Goal: Information Seeking & Learning: Learn about a topic

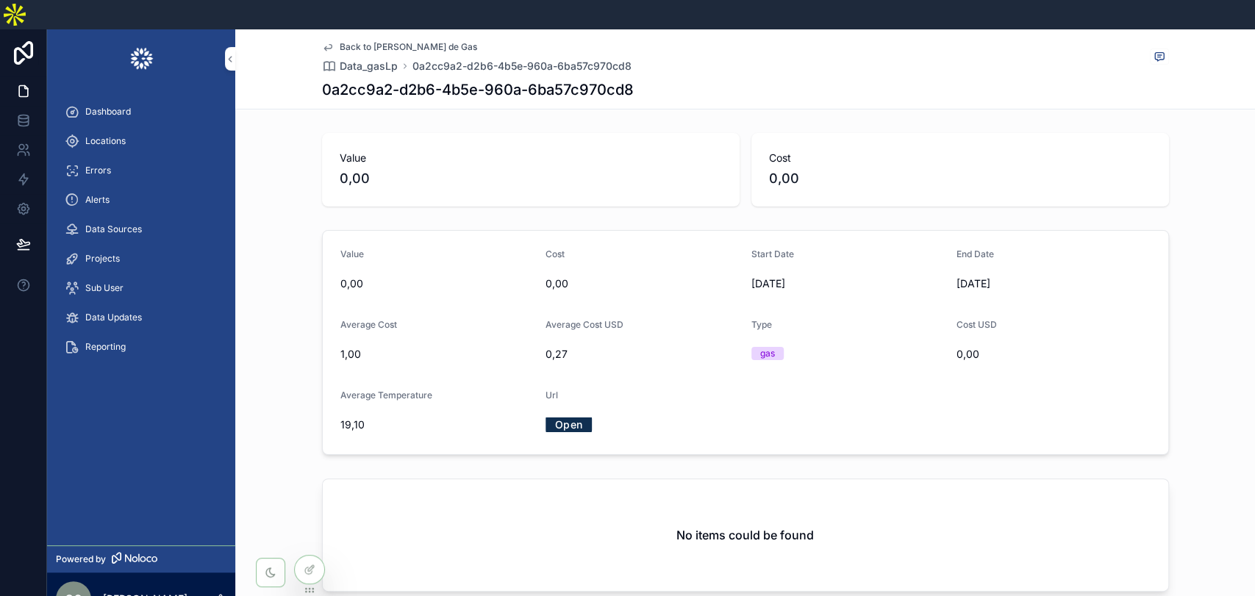
drag, startPoint x: 104, startPoint y: 110, endPoint x: 507, endPoint y: 8, distance: 416.4
click at [104, 135] on span "Locations" at bounding box center [105, 141] width 40 height 12
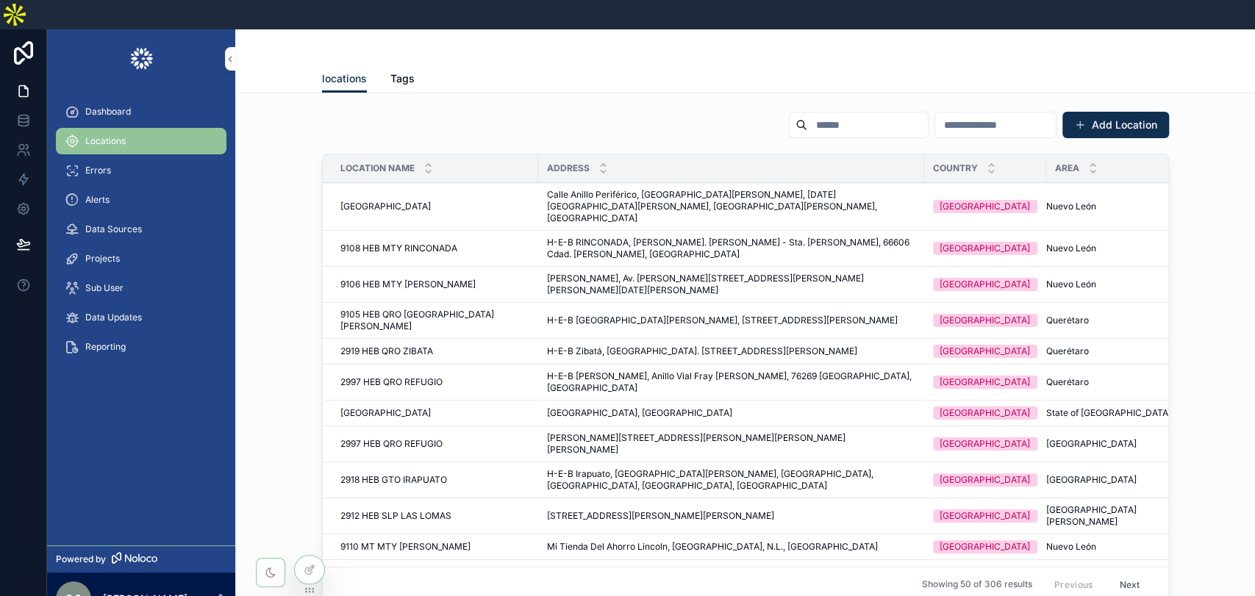
click at [807, 115] on input "scrollable content" at bounding box center [867, 125] width 121 height 21
paste input "**********"
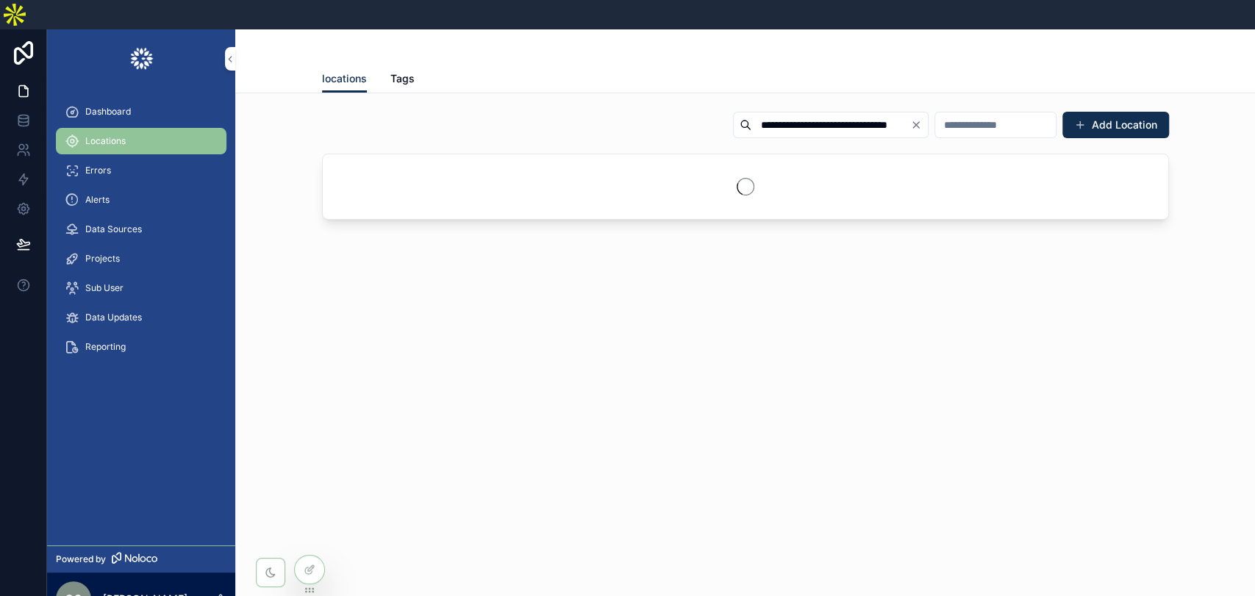
type input "**********"
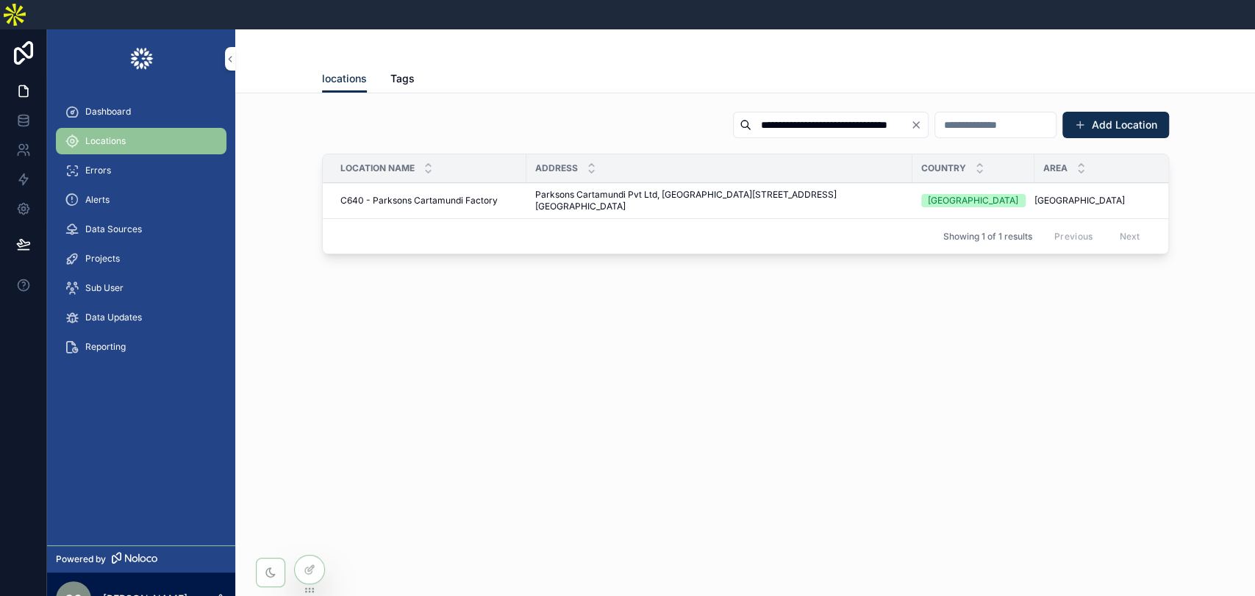
click at [547, 189] on span "Parksons Cartamundi Pvt Ltd, [GEOGRAPHIC_DATA][STREET_ADDRESS][GEOGRAPHIC_DATA]" at bounding box center [719, 201] width 368 height 24
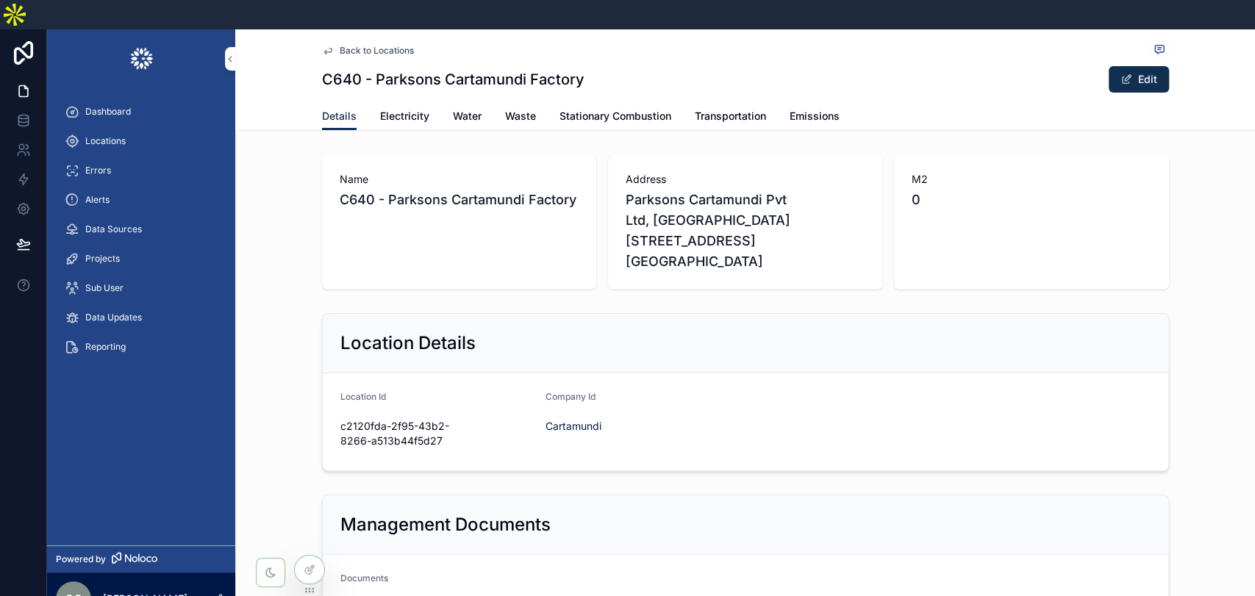
click at [398, 109] on span "Electricity" at bounding box center [404, 116] width 49 height 15
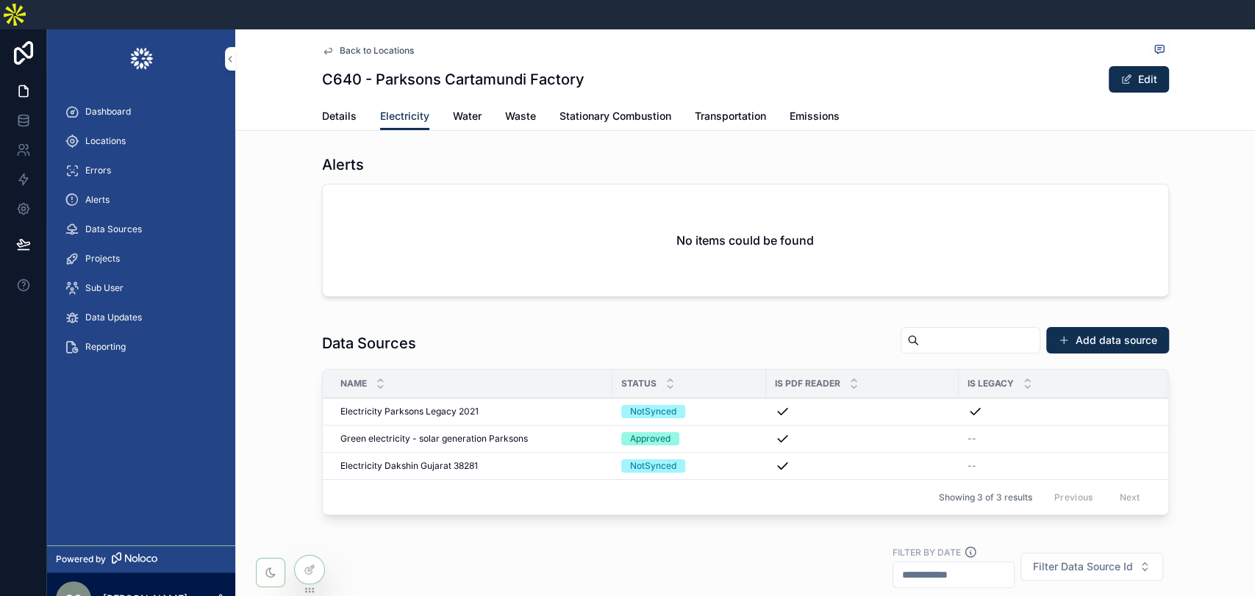
click at [451, 433] on span "Green electricity - solar generation Parksons" at bounding box center [434, 439] width 188 height 12
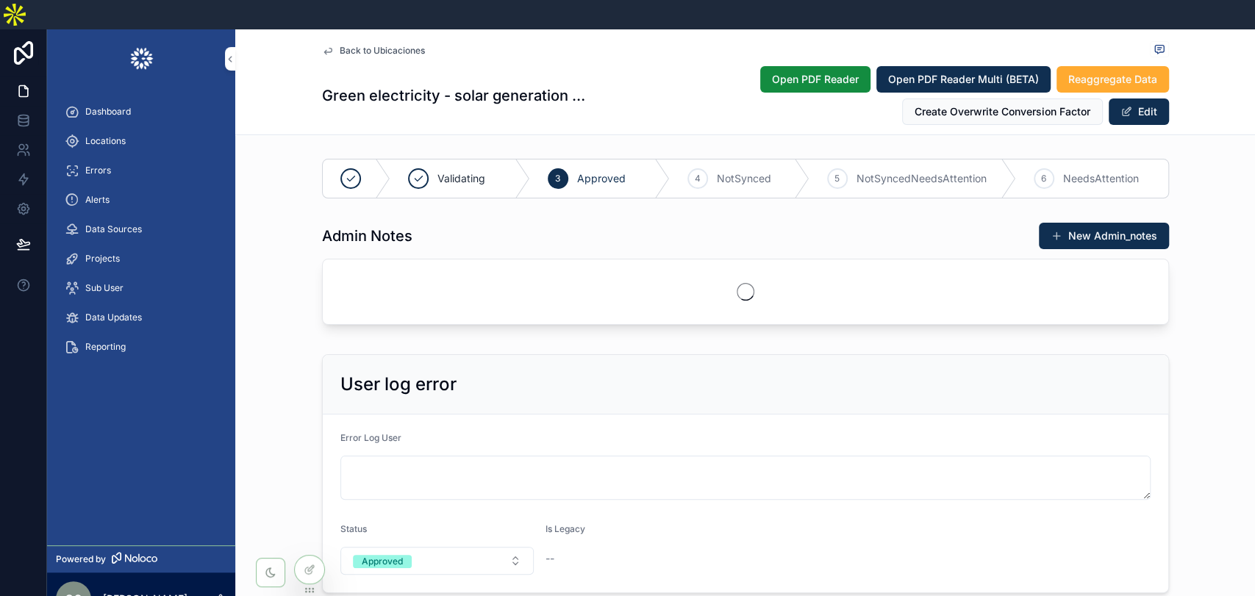
click at [1223, 337] on div "Admin Notes New Admin_notes" at bounding box center [745, 276] width 1020 height 121
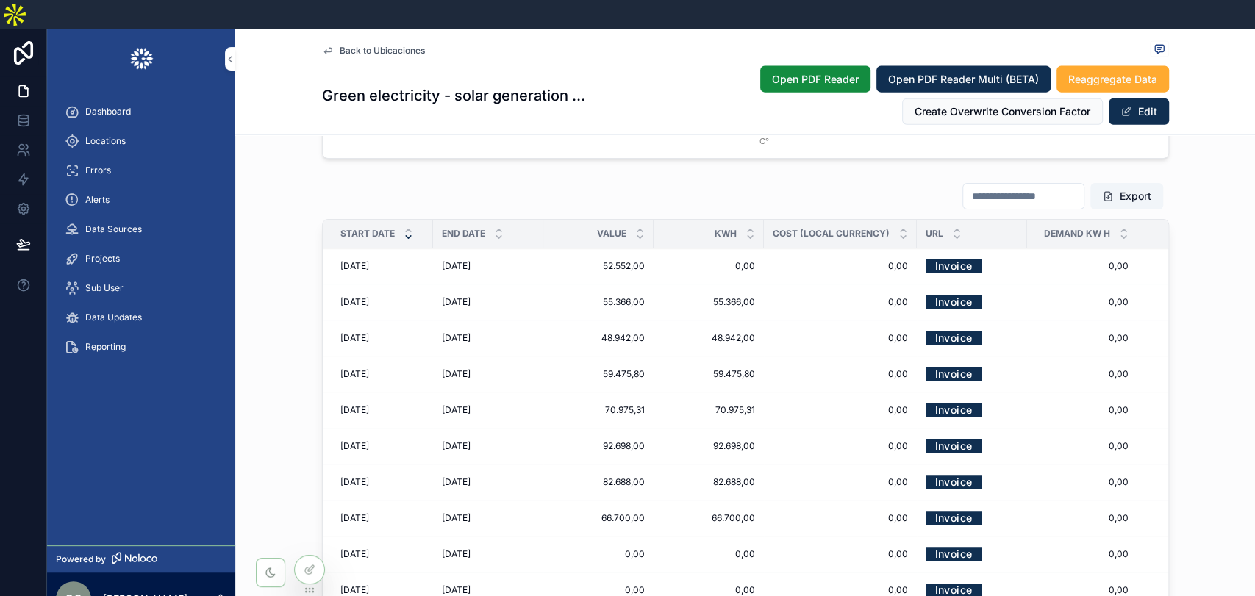
scroll to position [2288, 0]
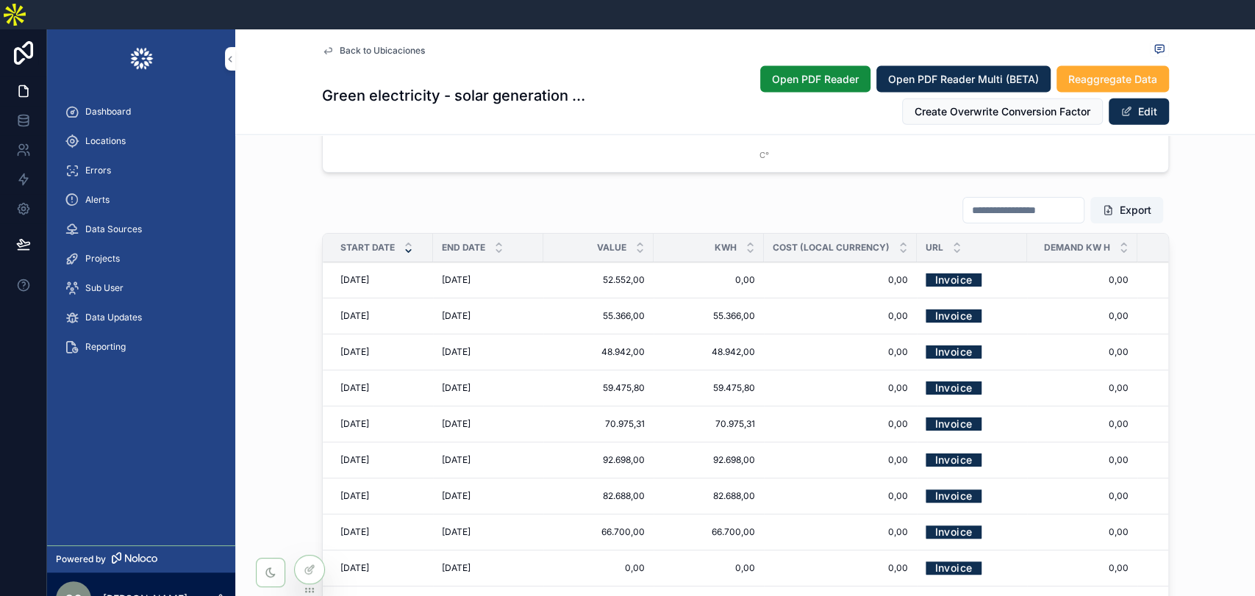
click at [0, 0] on div "Add Comment Notify Error Edit Record Edit Record Admin Delete" at bounding box center [0, 0] width 0 height 0
click at [936, 274] on link "Invoice" at bounding box center [954, 279] width 56 height 23
click at [950, 311] on link "Invoice" at bounding box center [954, 315] width 56 height 23
click at [279, 190] on div "Export Start Date End Date Value kwh Cost (Local Currency) Url Demand Kw H Cost…" at bounding box center [745, 441] width 1020 height 503
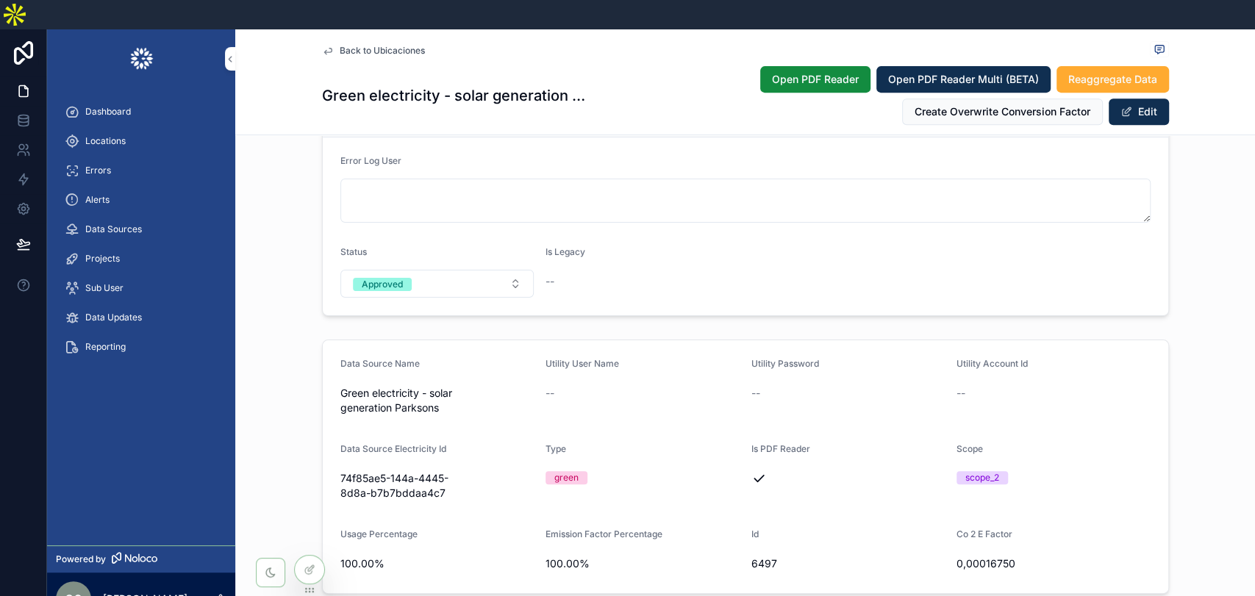
scroll to position [0, 0]
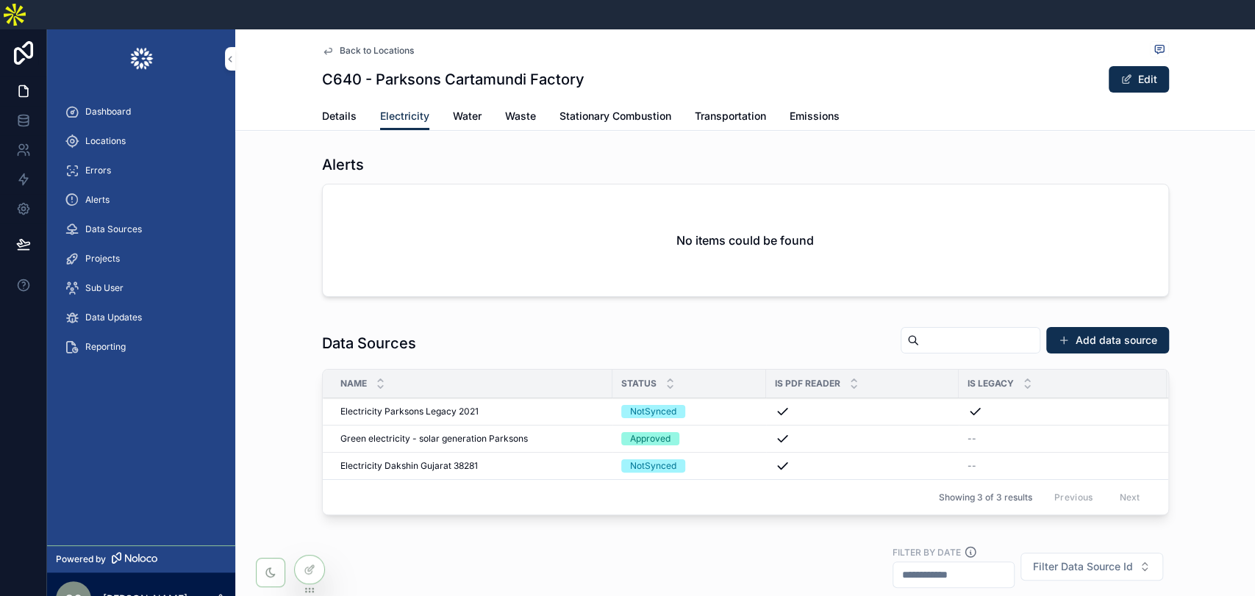
click at [626, 109] on span "Stationary Combustion" at bounding box center [616, 116] width 112 height 15
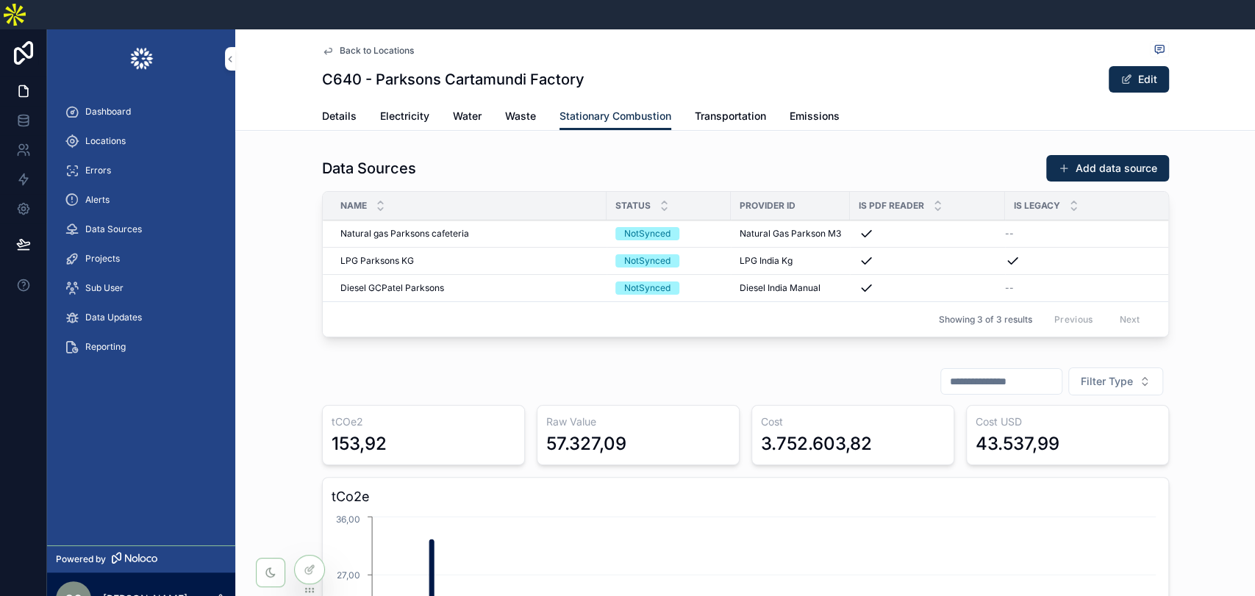
click at [410, 282] on span "Diesel GCPatel Parksons" at bounding box center [392, 288] width 104 height 12
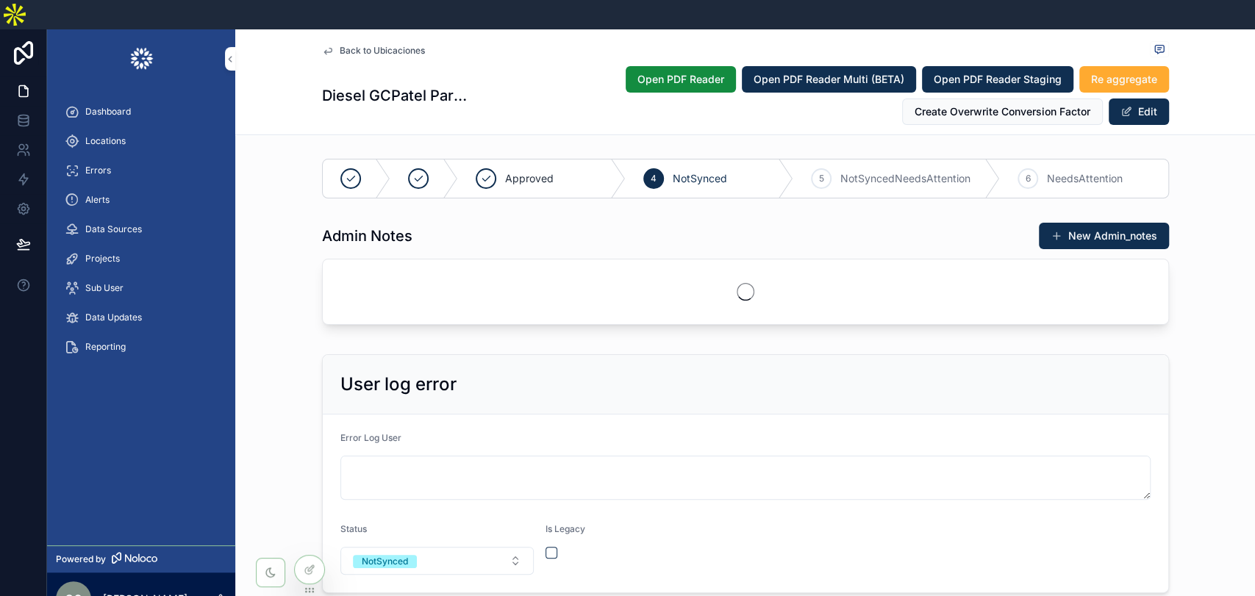
click at [1202, 331] on div "Admin Notes New Admin_notes" at bounding box center [745, 276] width 1020 height 121
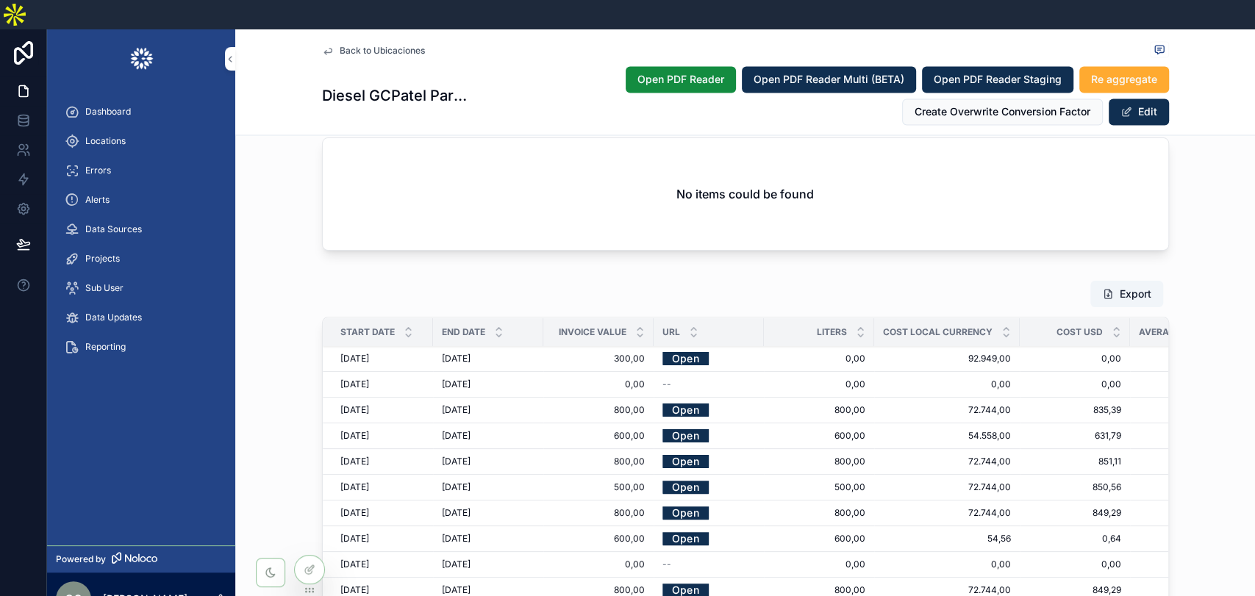
scroll to position [2011, 0]
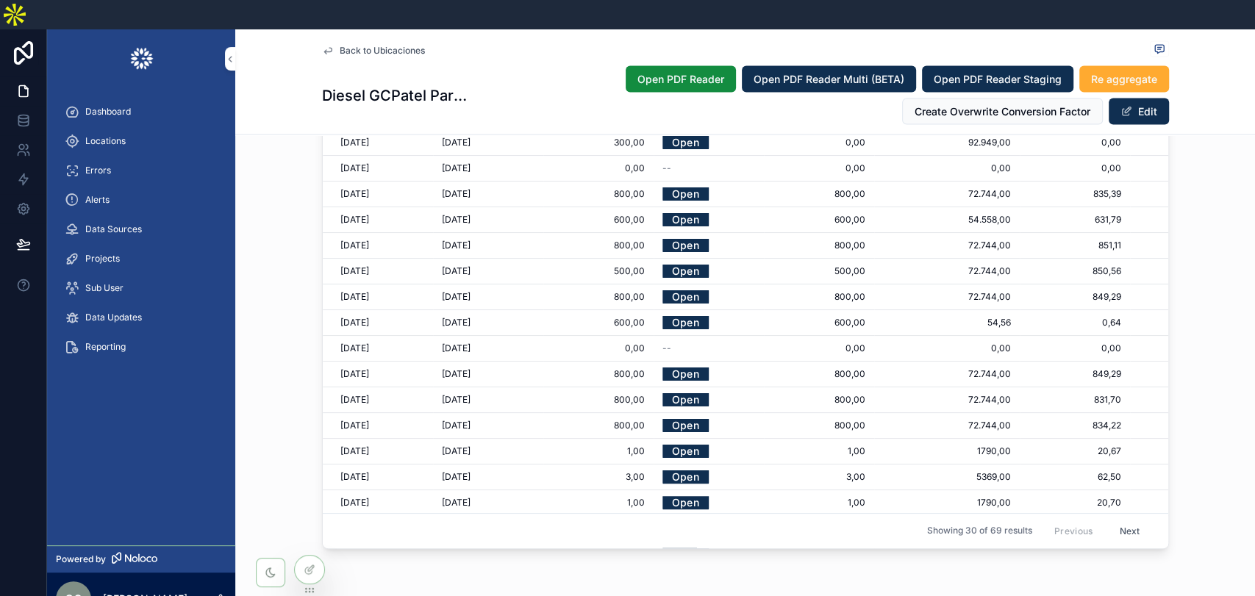
click at [675, 260] on link "Open" at bounding box center [686, 271] width 46 height 23
click at [0, 0] on span "Edit Record Admin" at bounding box center [0, 0] width 0 height 0
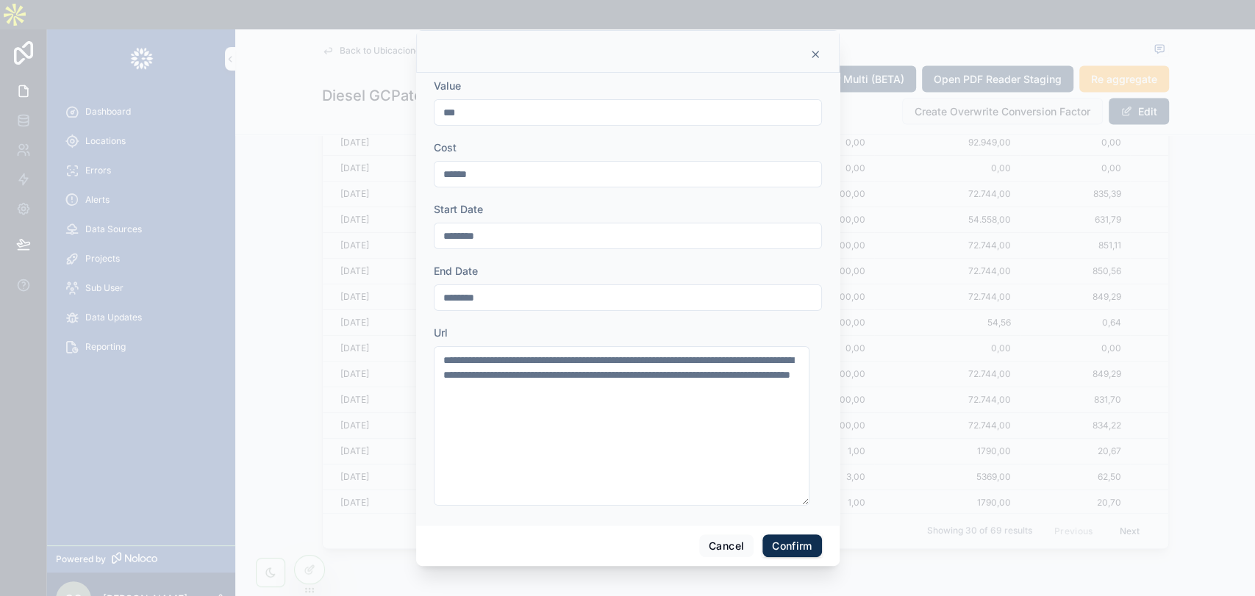
click at [445, 111] on input "***" at bounding box center [628, 112] width 387 height 21
click at [447, 115] on input "***" at bounding box center [628, 112] width 387 height 21
click at [473, 112] on input "**" at bounding box center [628, 112] width 387 height 21
type input "***"
click at [792, 548] on button "Confirm" at bounding box center [792, 547] width 59 height 24
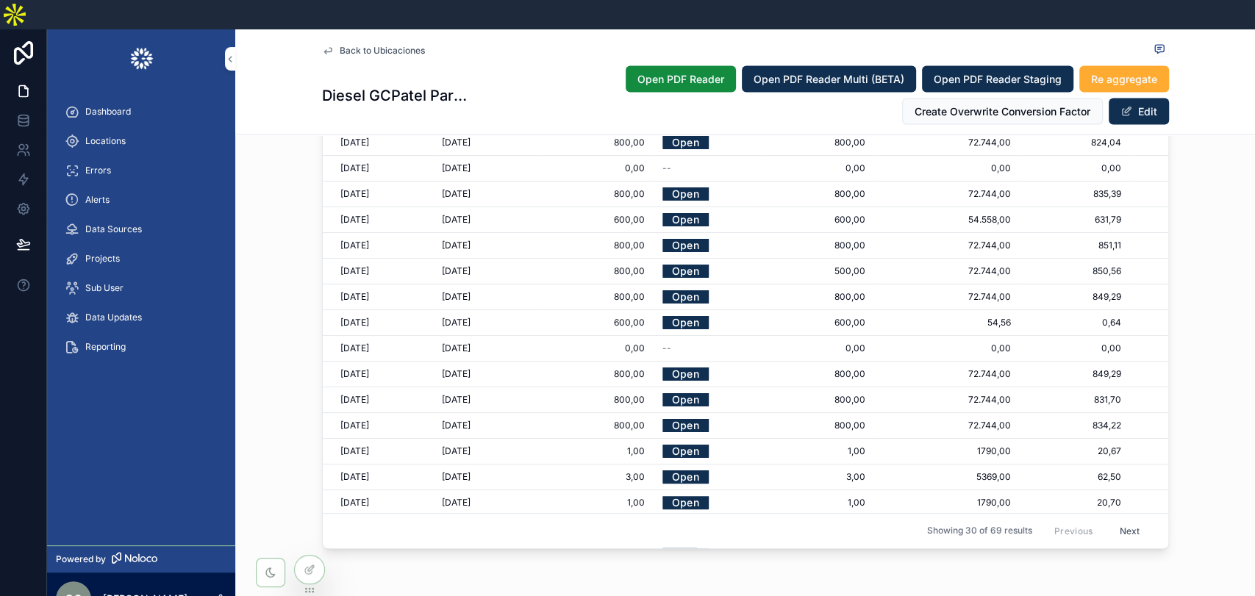
click at [1124, 72] on span "Re aggregate" at bounding box center [1124, 79] width 66 height 15
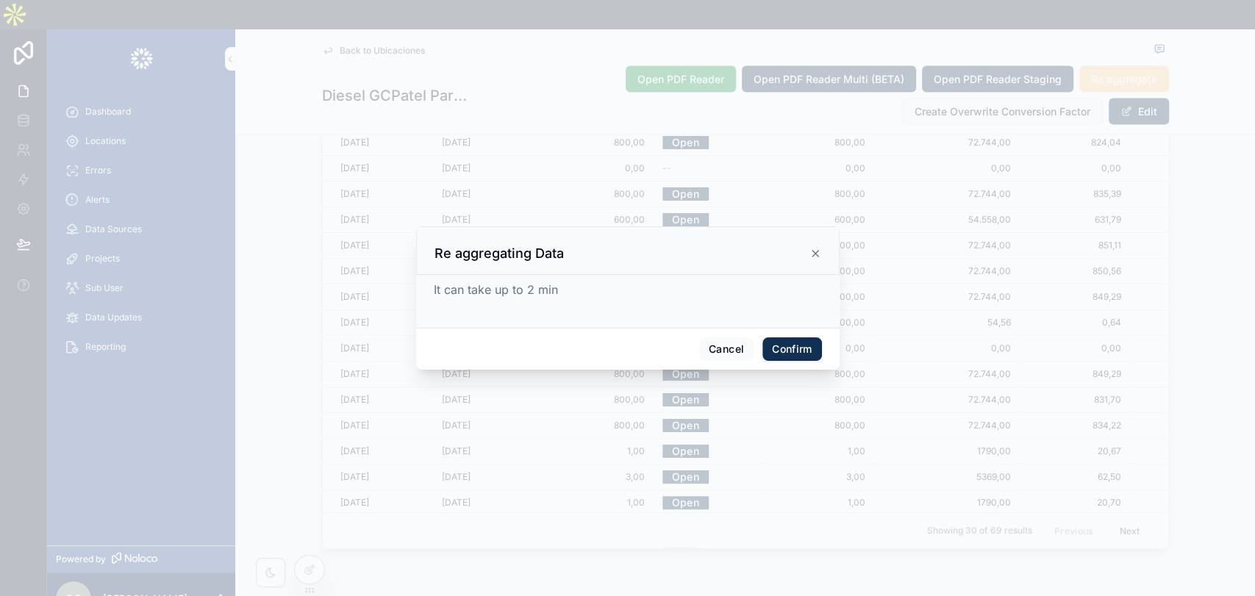
click at [798, 345] on button "Confirm" at bounding box center [792, 350] width 59 height 24
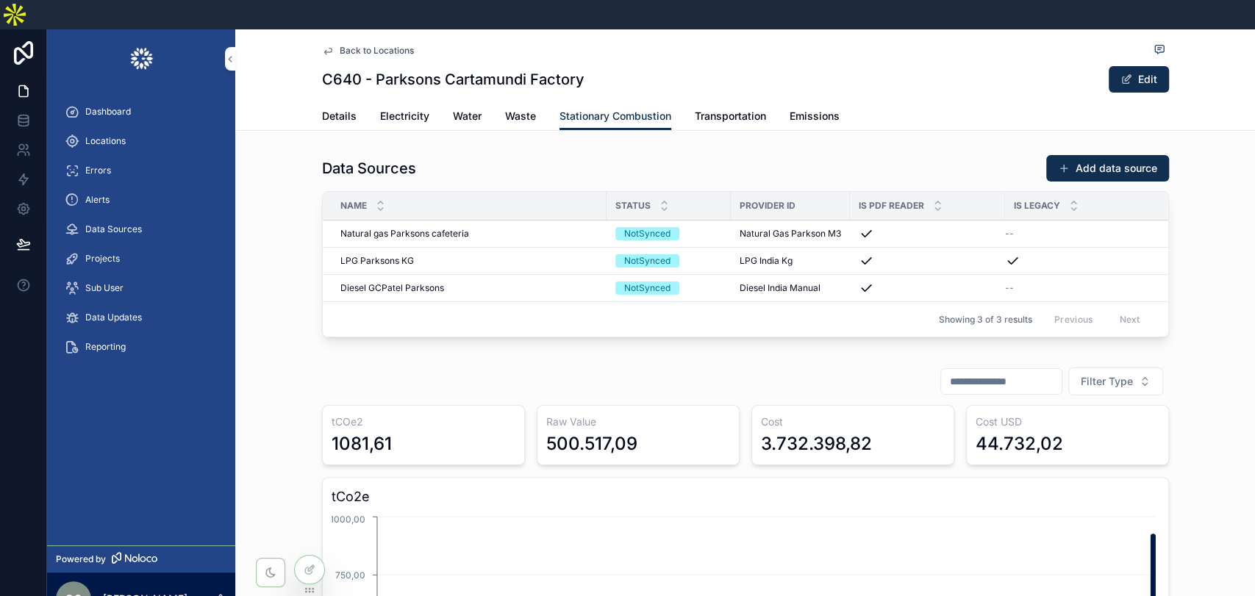
click at [457, 228] on span "Natural gas Parksons cafeteria" at bounding box center [404, 234] width 129 height 12
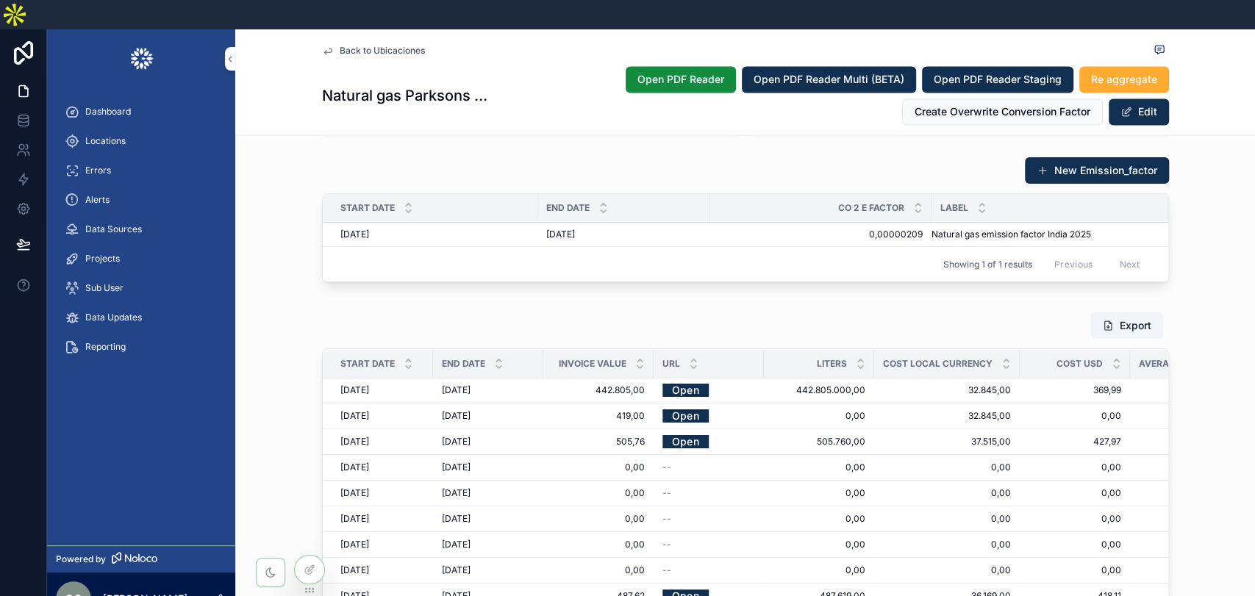
scroll to position [1797, 0]
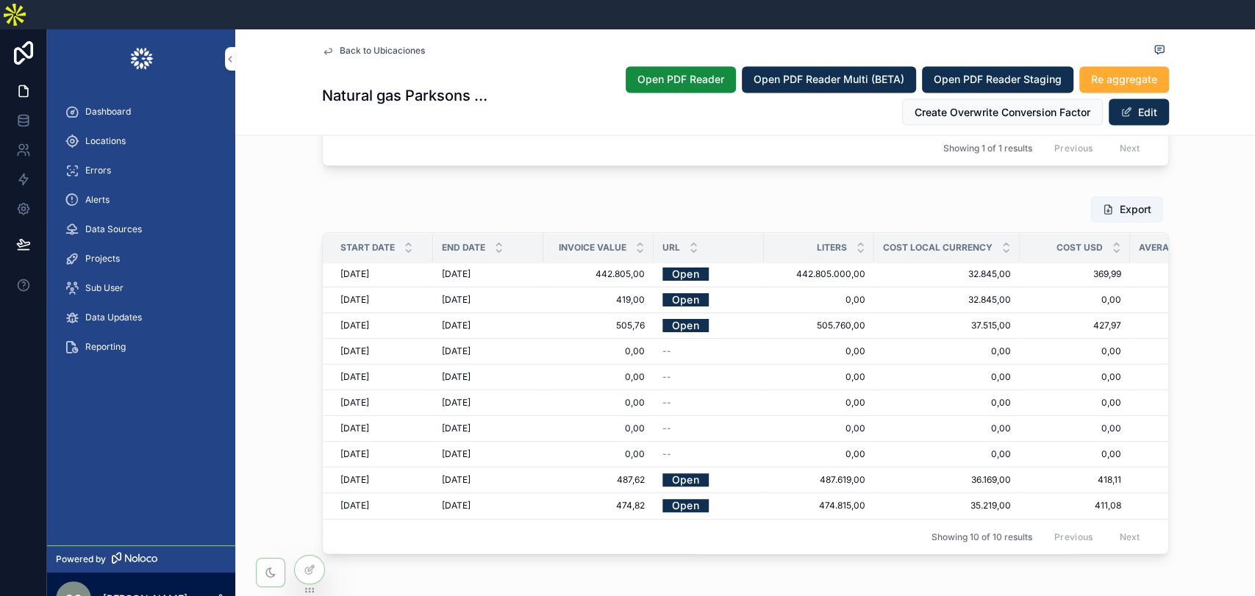
click at [690, 263] on link "Open" at bounding box center [686, 274] width 46 height 23
click at [683, 288] on link "Open" at bounding box center [686, 299] width 46 height 23
click at [685, 314] on link "Open" at bounding box center [686, 325] width 46 height 23
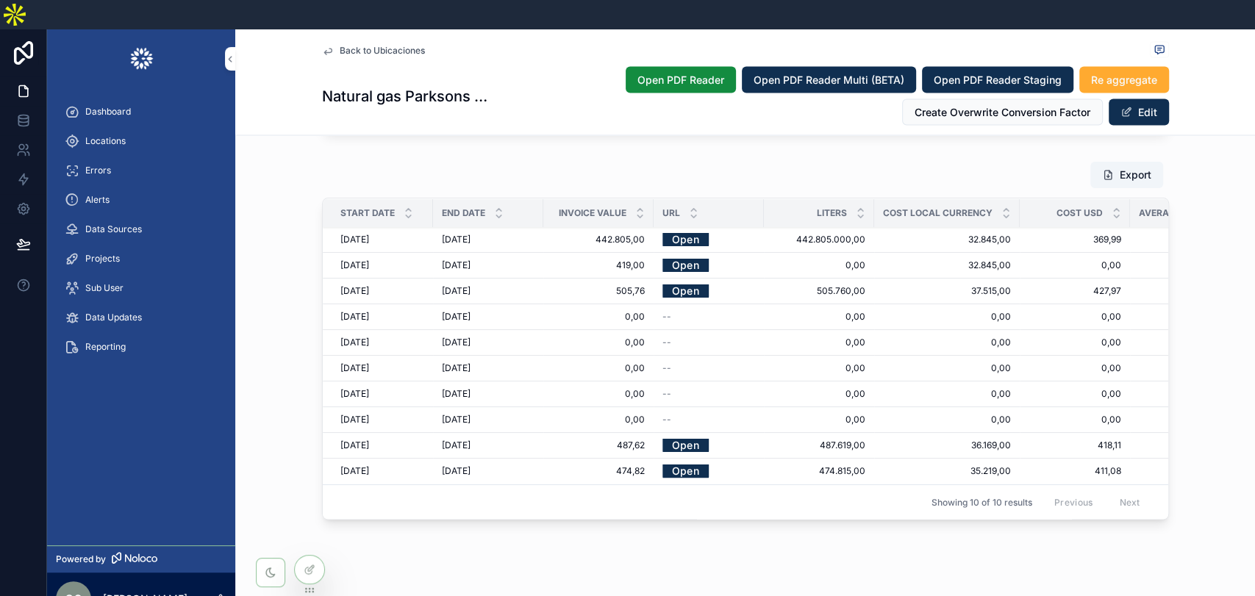
scroll to position [1841, 0]
click at [683, 434] on link "Open" at bounding box center [686, 445] width 46 height 23
click at [0, 0] on span "Edit Record Admin" at bounding box center [0, 0] width 0 height 0
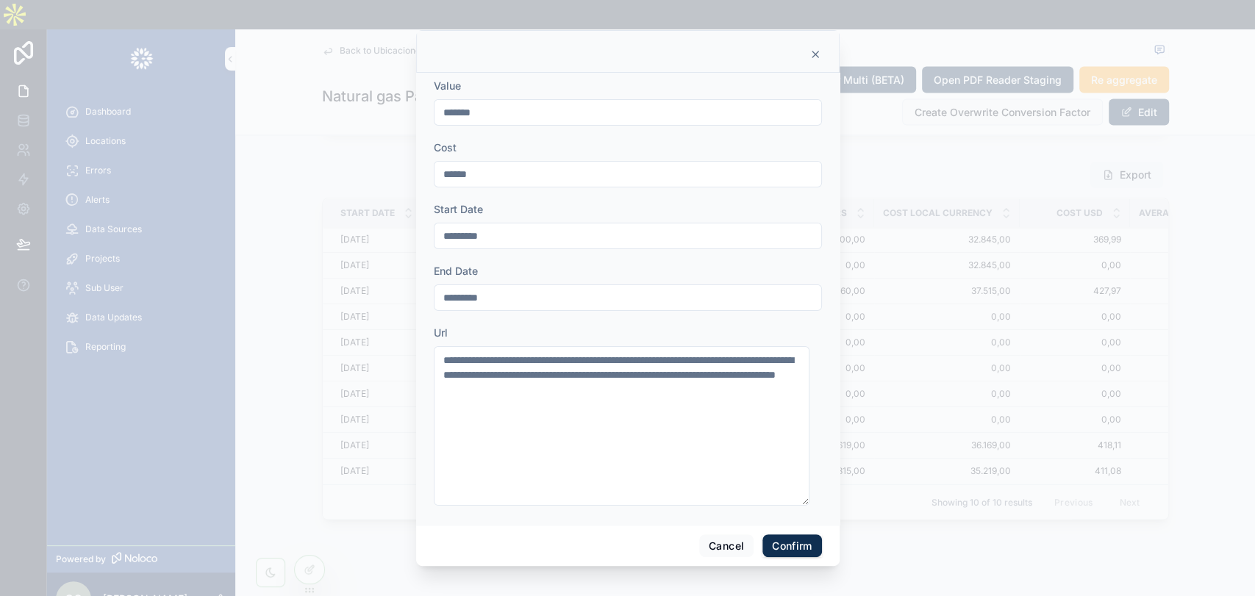
click at [816, 52] on icon at bounding box center [816, 54] width 6 height 6
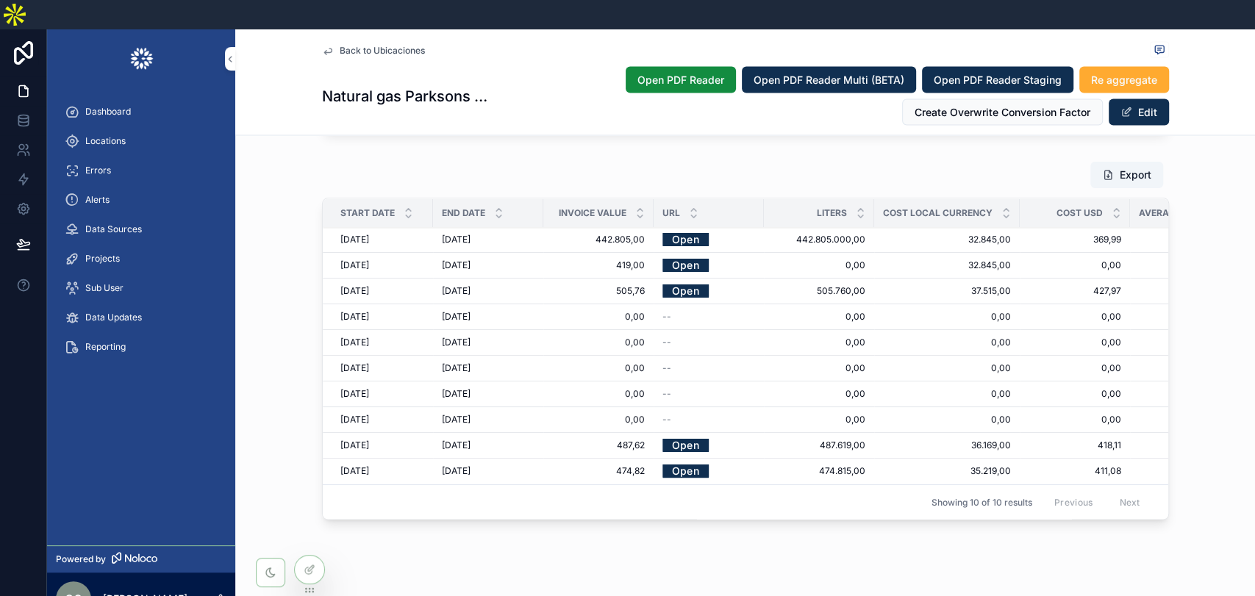
click at [0, 0] on span "Edit Record Admin" at bounding box center [0, 0] width 0 height 0
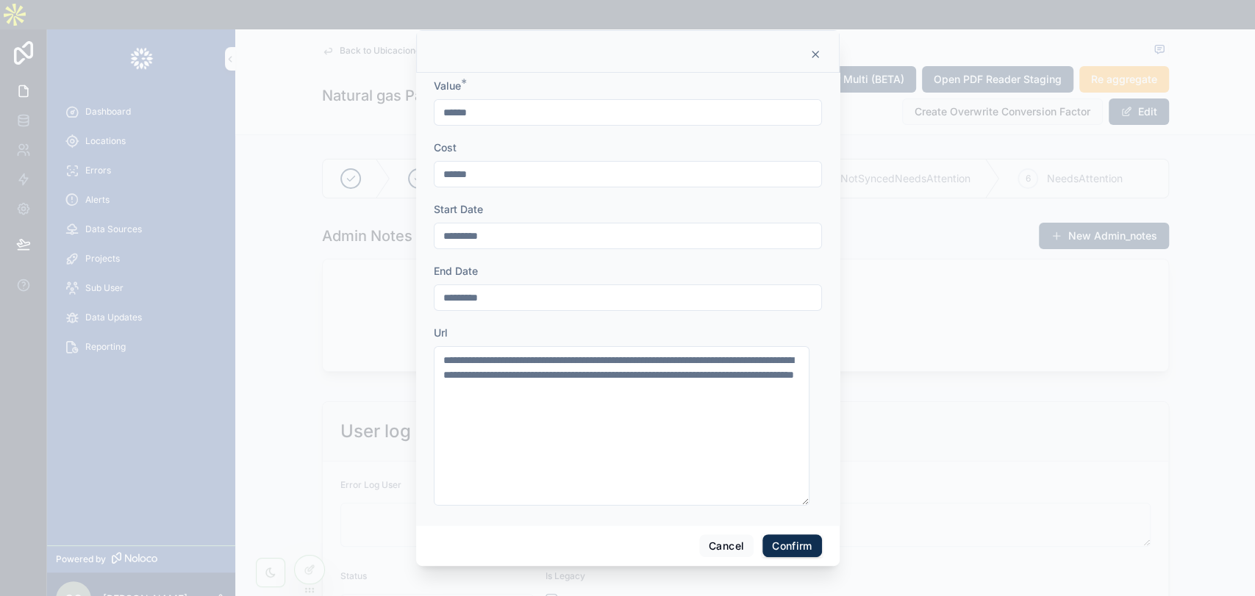
scroll to position [1841, 0]
click at [454, 113] on input "******" at bounding box center [628, 112] width 387 height 21
click at [526, 113] on input "*******" at bounding box center [628, 112] width 387 height 21
type input "*******"
click at [782, 542] on button "Confirm" at bounding box center [792, 547] width 59 height 24
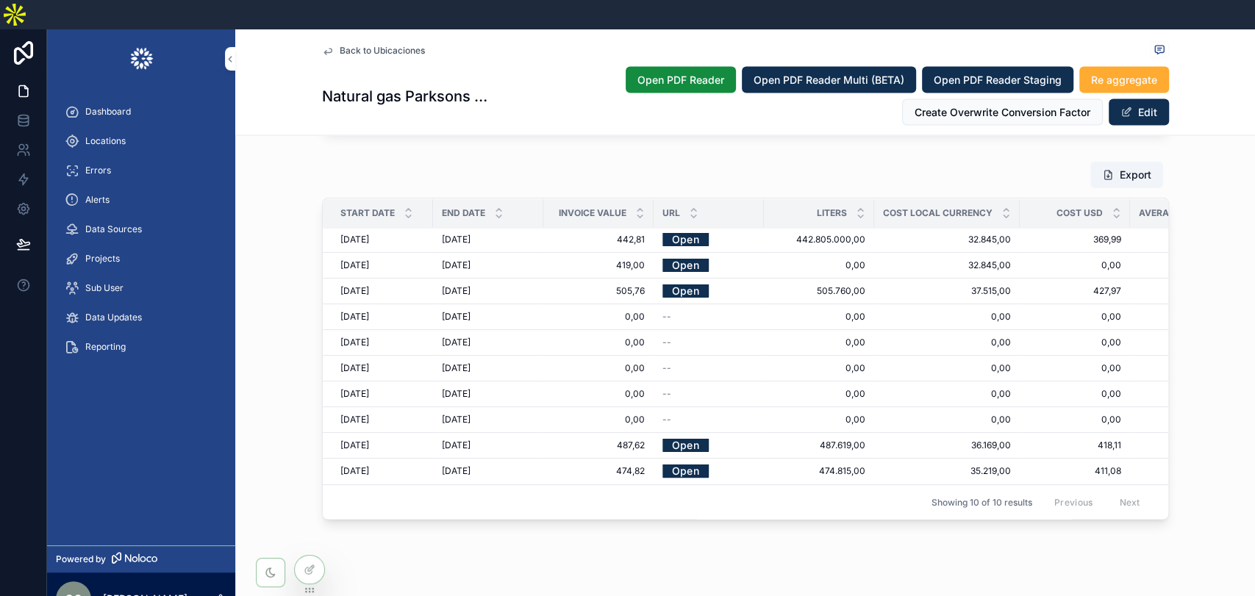
click at [1120, 72] on span "Re aggregate" at bounding box center [1124, 79] width 66 height 15
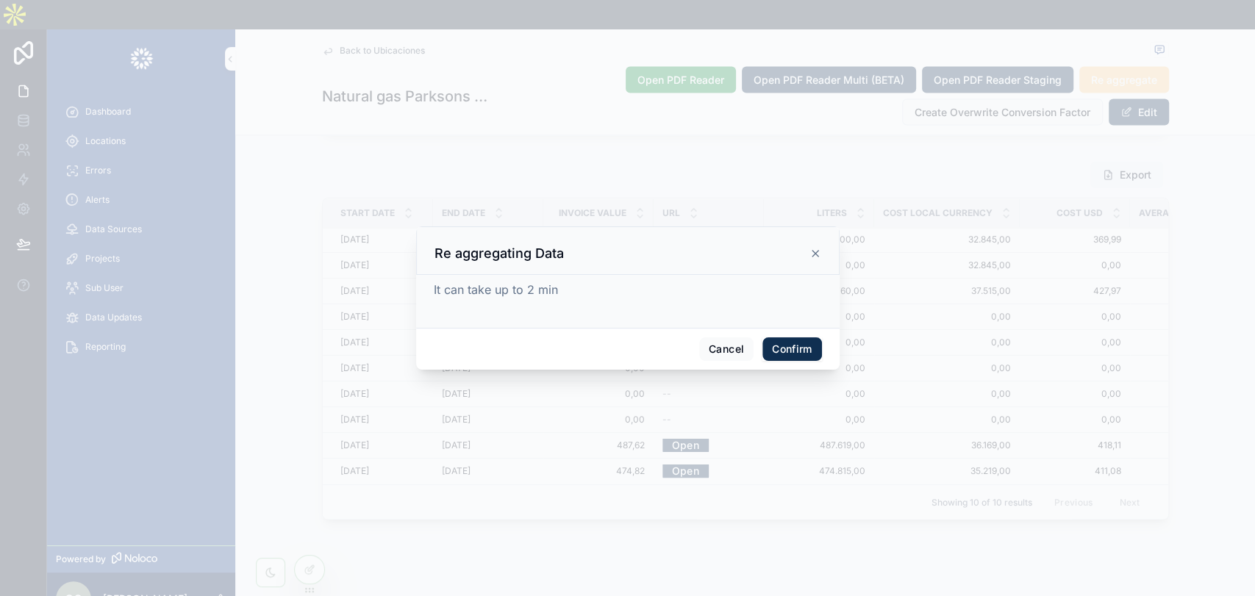
click at [796, 347] on button "Confirm" at bounding box center [792, 350] width 59 height 24
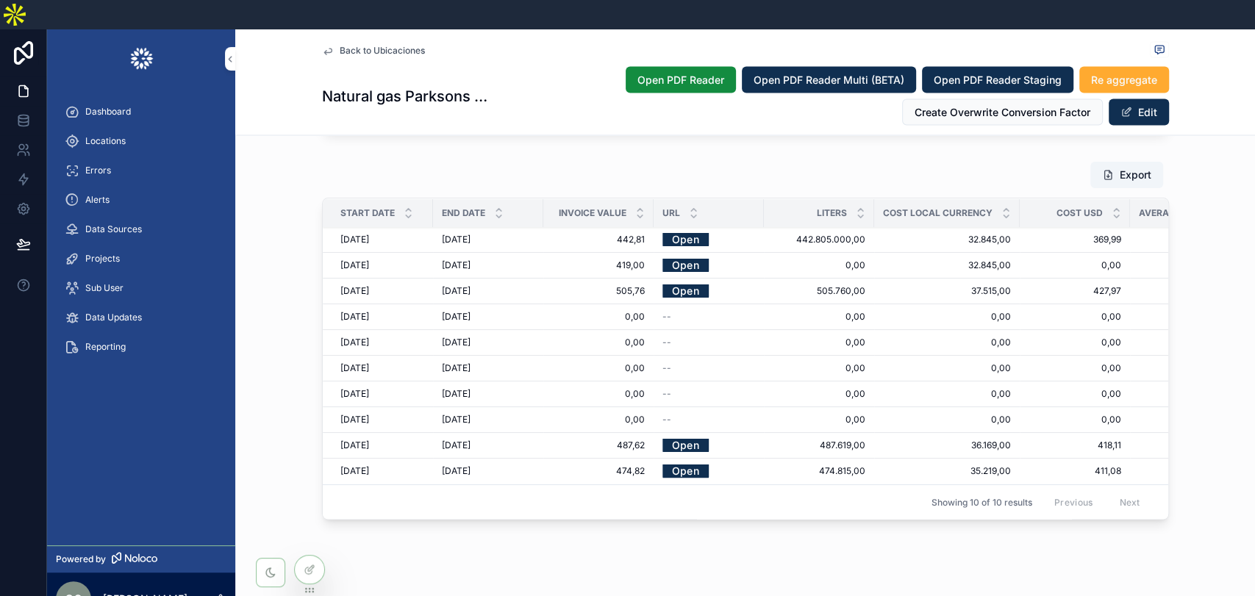
click at [684, 228] on link "Open" at bounding box center [686, 239] width 46 height 23
click at [674, 254] on link "Open" at bounding box center [686, 265] width 46 height 23
click at [490, 260] on div "26/7/2025 26/7/2025" at bounding box center [488, 266] width 93 height 12
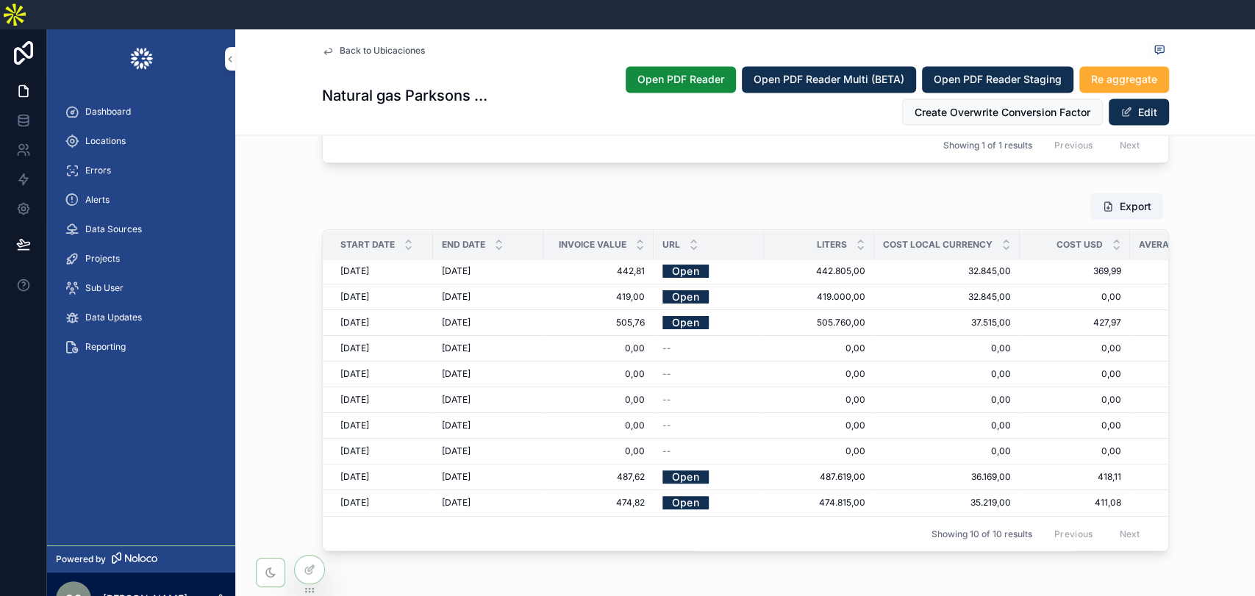
scroll to position [1841, 0]
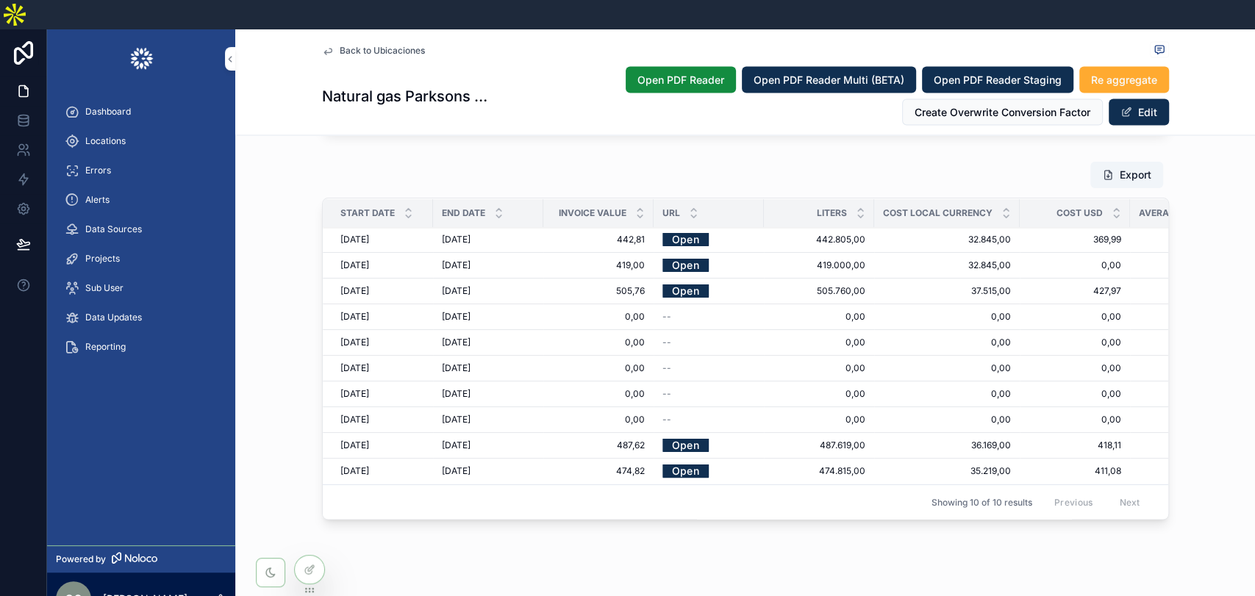
click at [0, 0] on span "Delete" at bounding box center [0, 0] width 0 height 0
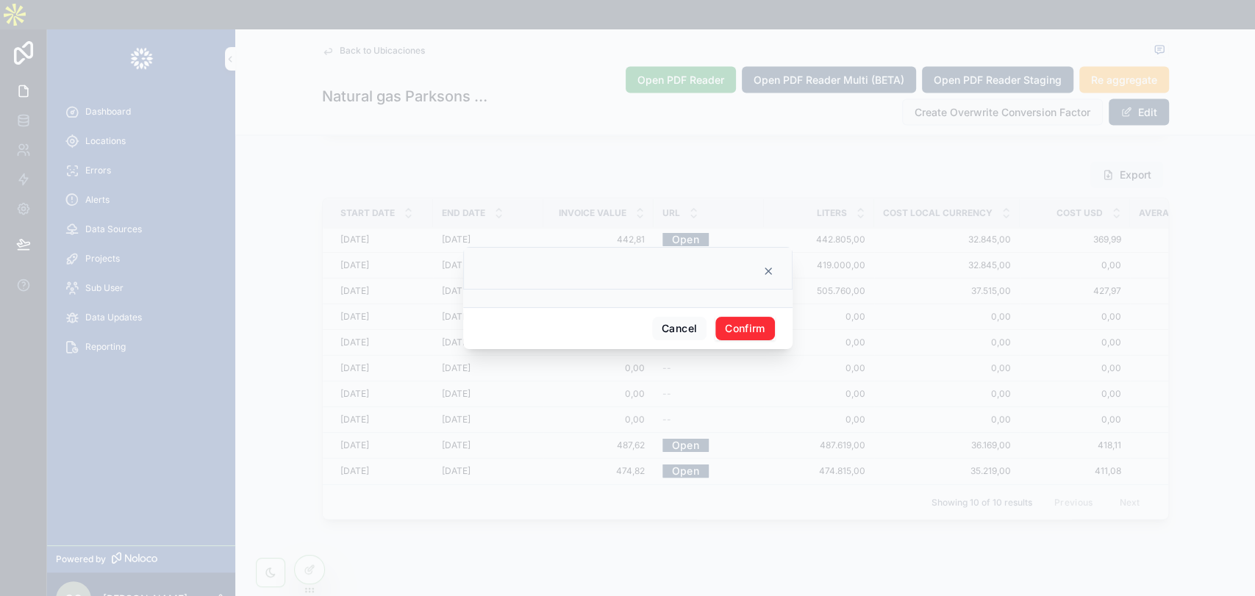
click at [754, 328] on button "Confirm" at bounding box center [744, 329] width 59 height 24
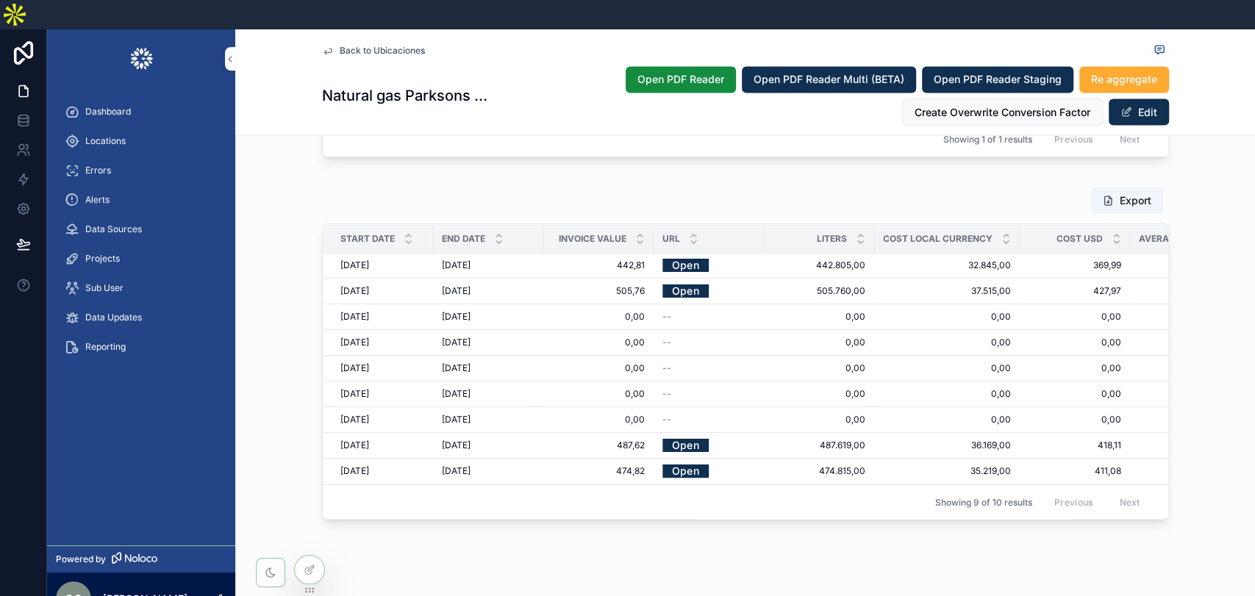
scroll to position [1815, 0]
click at [1212, 246] on div "Export Start Date End Date Invoice value Url Liters Cost local currency Cost US…" at bounding box center [745, 356] width 1020 height 351
click at [120, 135] on span "Locations" at bounding box center [105, 141] width 40 height 12
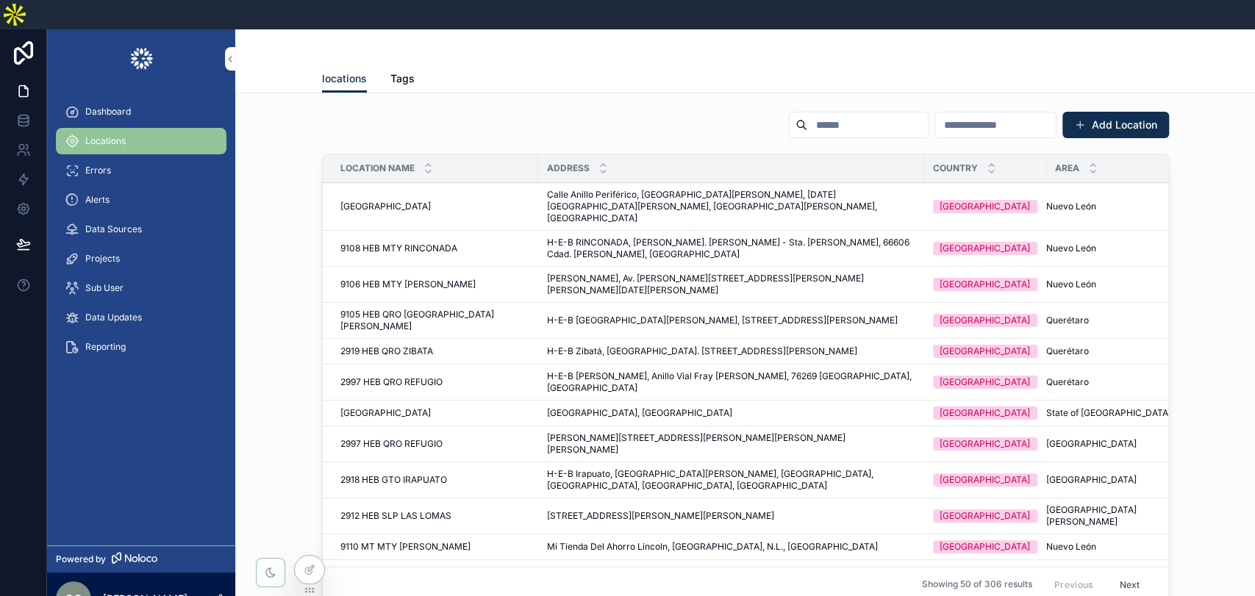
click at [807, 115] on input "scrollable content" at bounding box center [867, 125] width 121 height 21
paste input "**********"
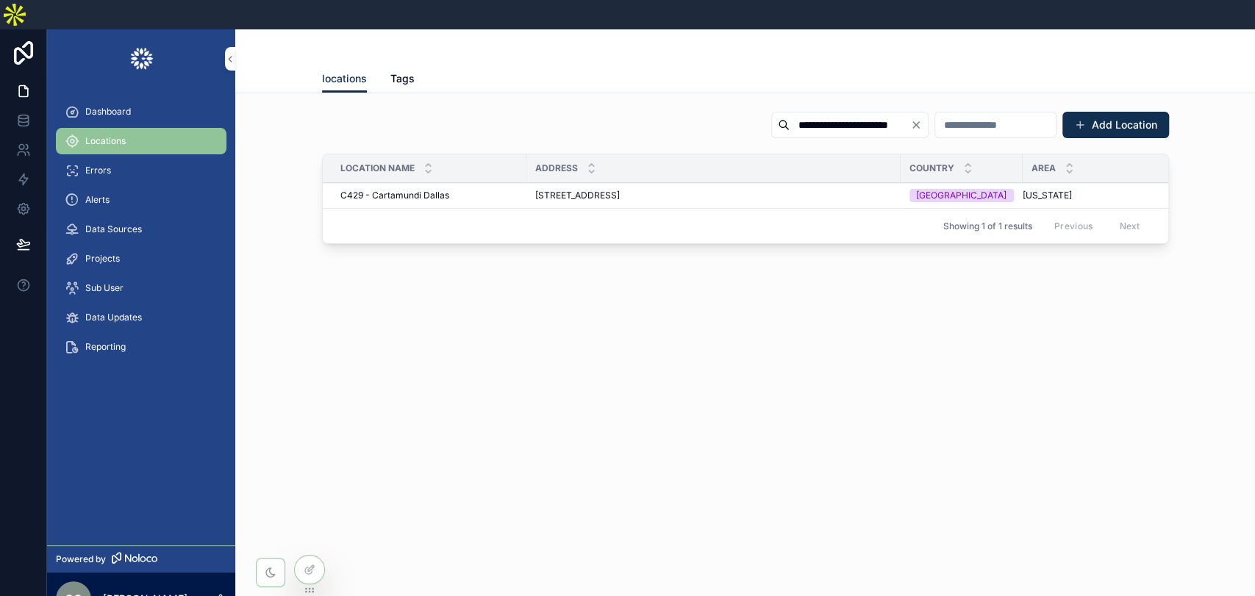
type input "**********"
click at [593, 190] on span "5101 Highland Pl Dr, Dallas, TX 75236, USA" at bounding box center [577, 196] width 85 height 12
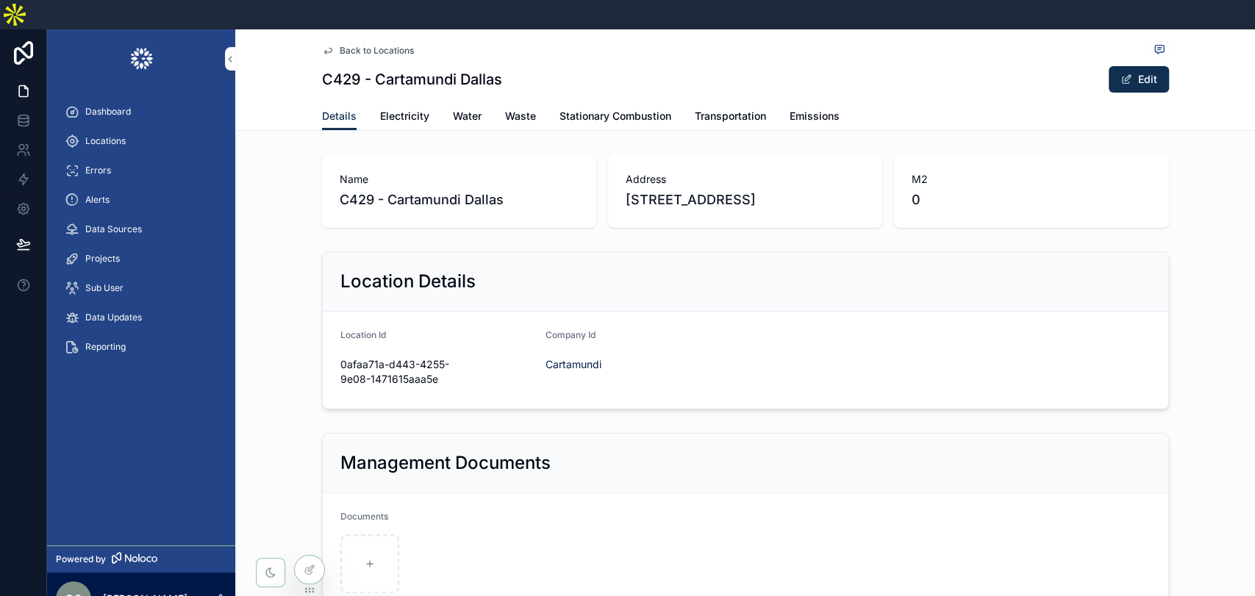
click at [618, 109] on span "Stationary Combustion" at bounding box center [616, 116] width 112 height 15
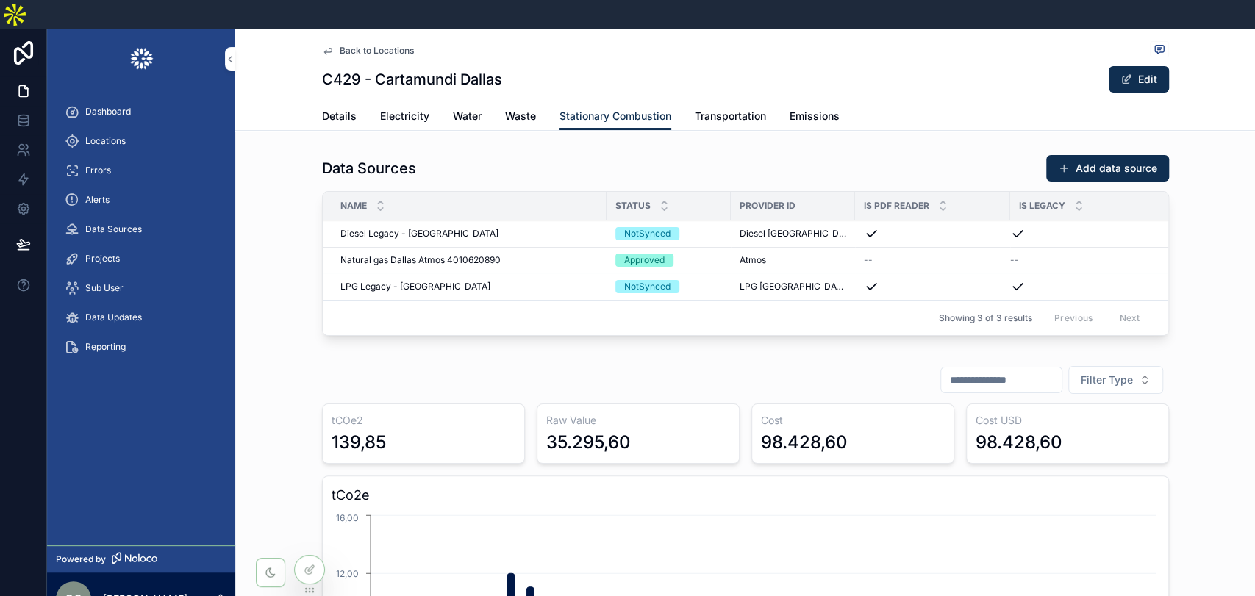
click at [466, 254] on span "Natural gas Dallas Atmos 4010620890" at bounding box center [420, 260] width 160 height 12
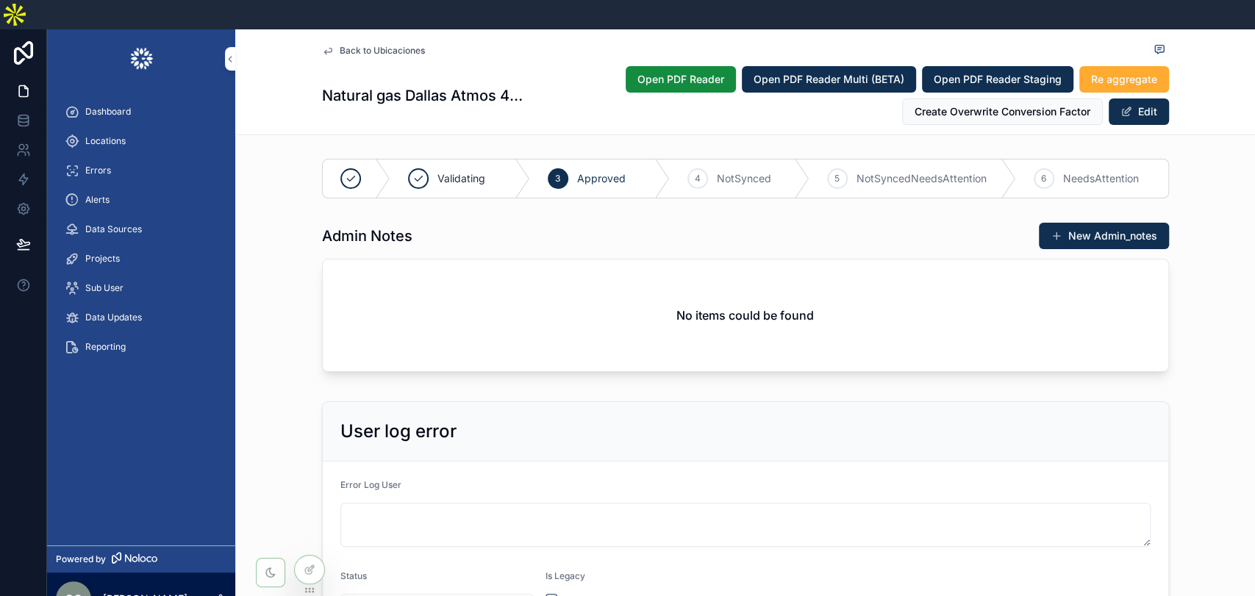
click at [110, 135] on span "Locations" at bounding box center [105, 141] width 40 height 12
click at [116, 135] on span "Locations" at bounding box center [105, 141] width 40 height 12
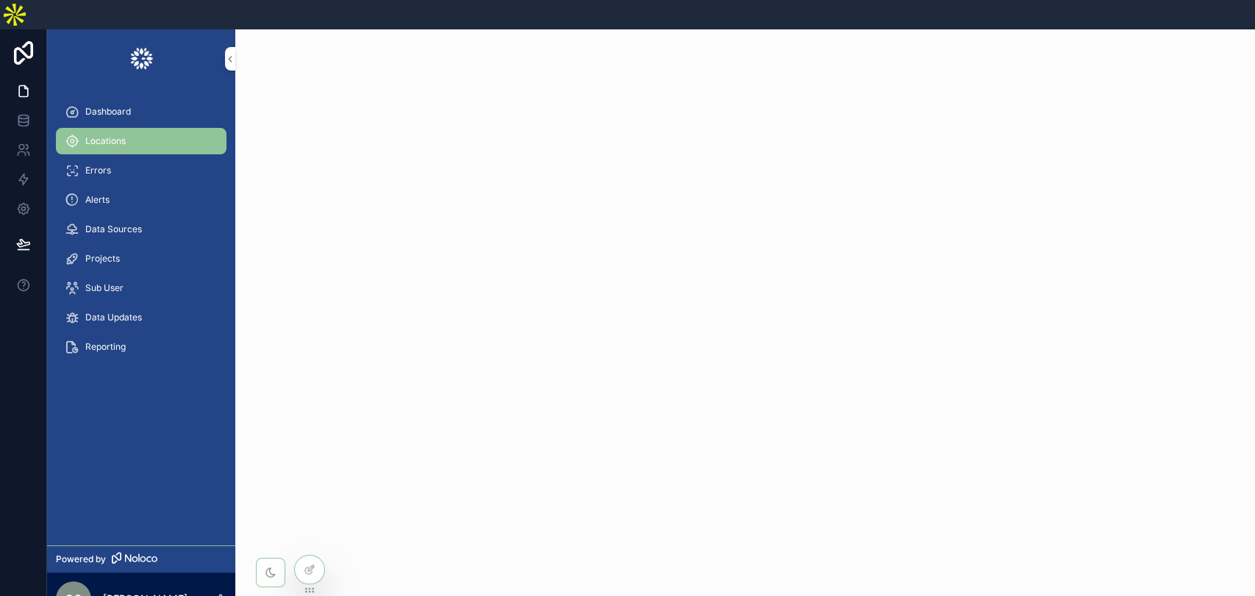
click at [112, 135] on span "Locations" at bounding box center [105, 141] width 40 height 12
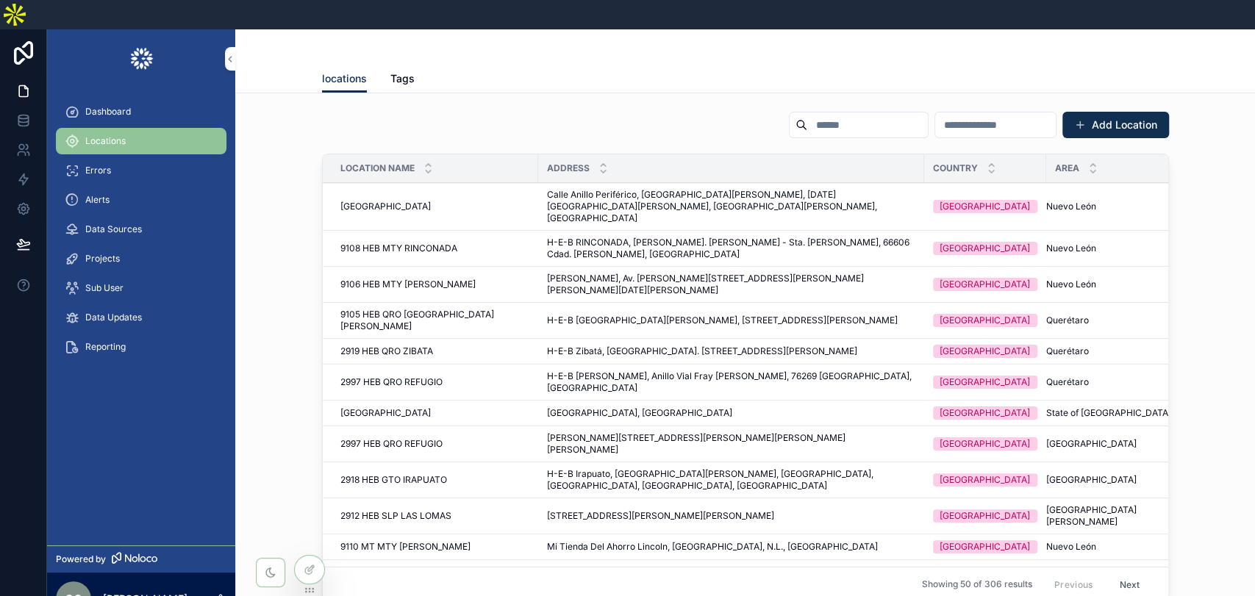
click at [807, 115] on input "scrollable content" at bounding box center [867, 125] width 121 height 21
paste input "**********"
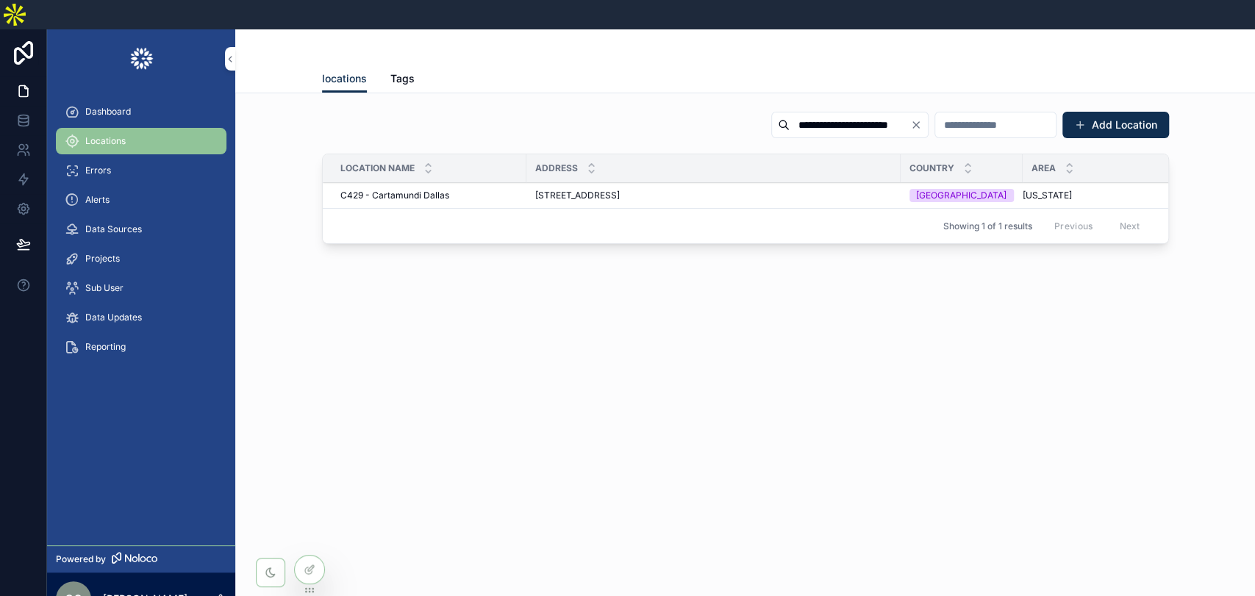
type input "**********"
click at [620, 190] on span "5101 Highland Pl Dr, Dallas, TX 75236, USA" at bounding box center [577, 196] width 85 height 12
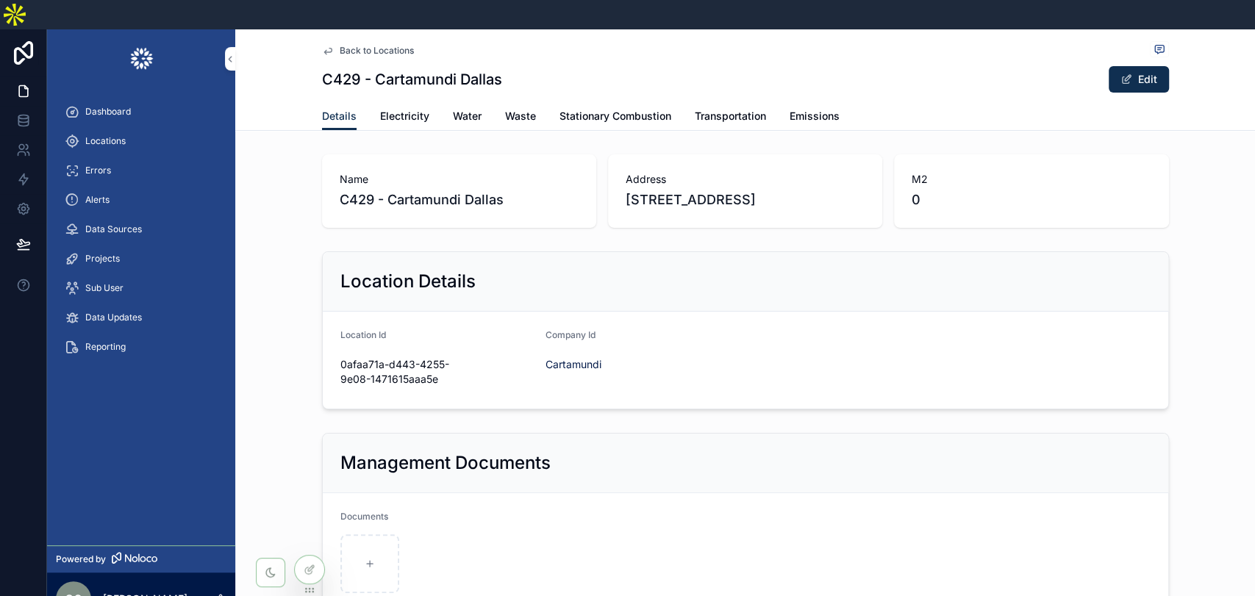
click at [591, 109] on span "Stationary Combustion" at bounding box center [616, 116] width 112 height 15
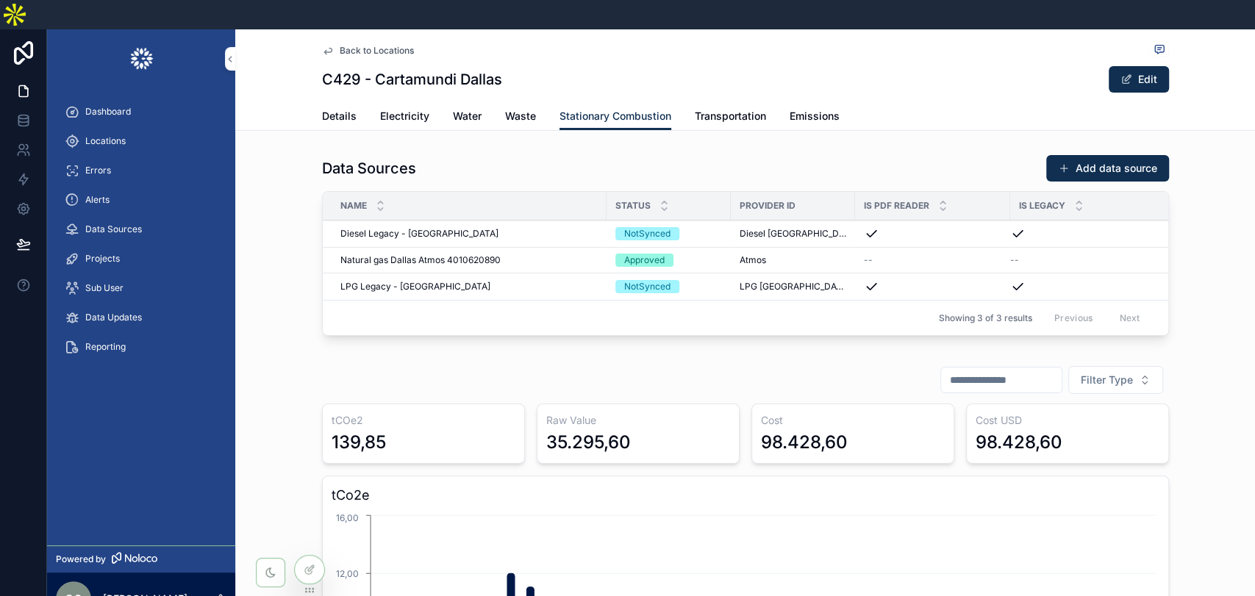
click at [501, 254] on div "Natural gas Dallas Atmos 4010620890 Natural gas Dallas Atmos 4010620890" at bounding box center [468, 260] width 257 height 12
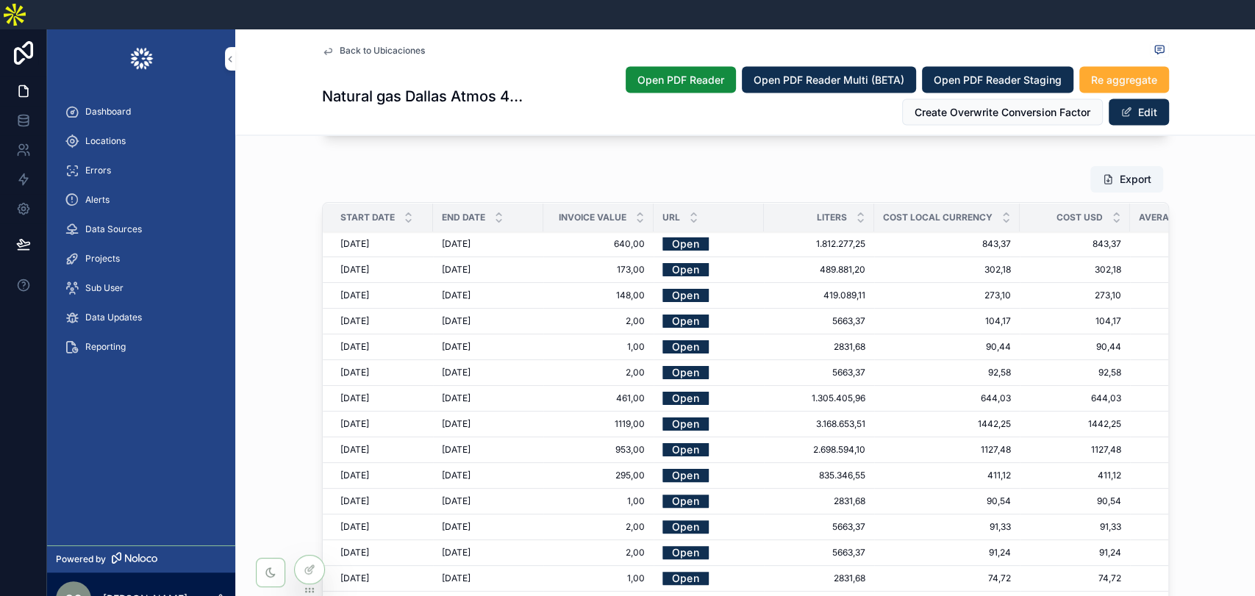
scroll to position [1879, 0]
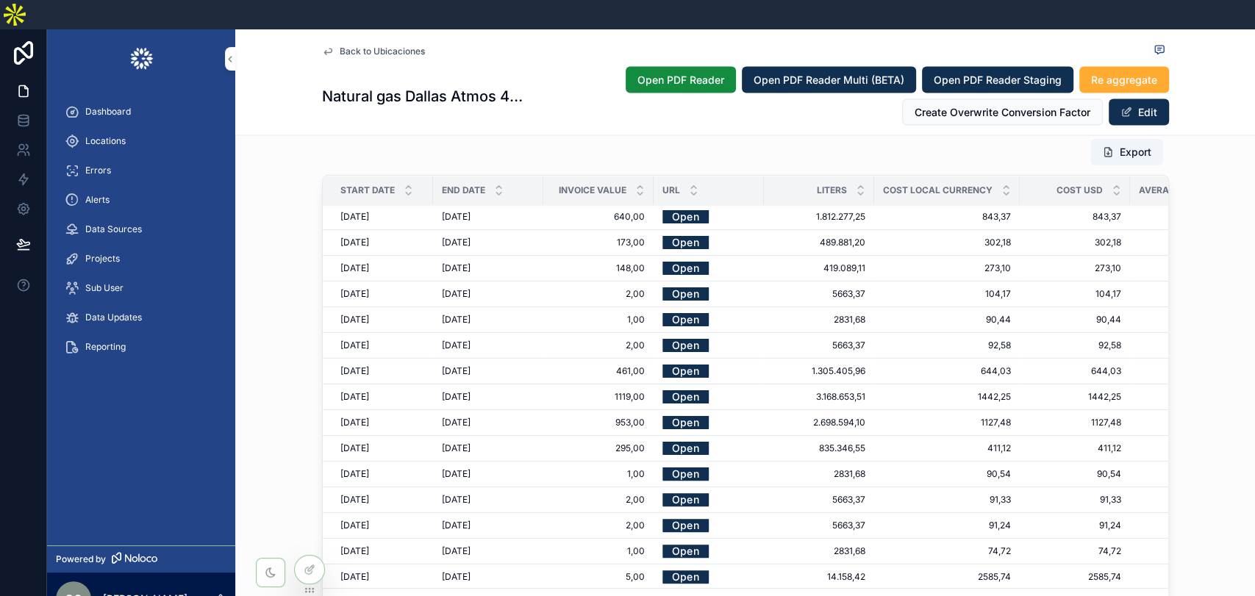
click at [105, 129] on div "Locations" at bounding box center [141, 141] width 153 height 24
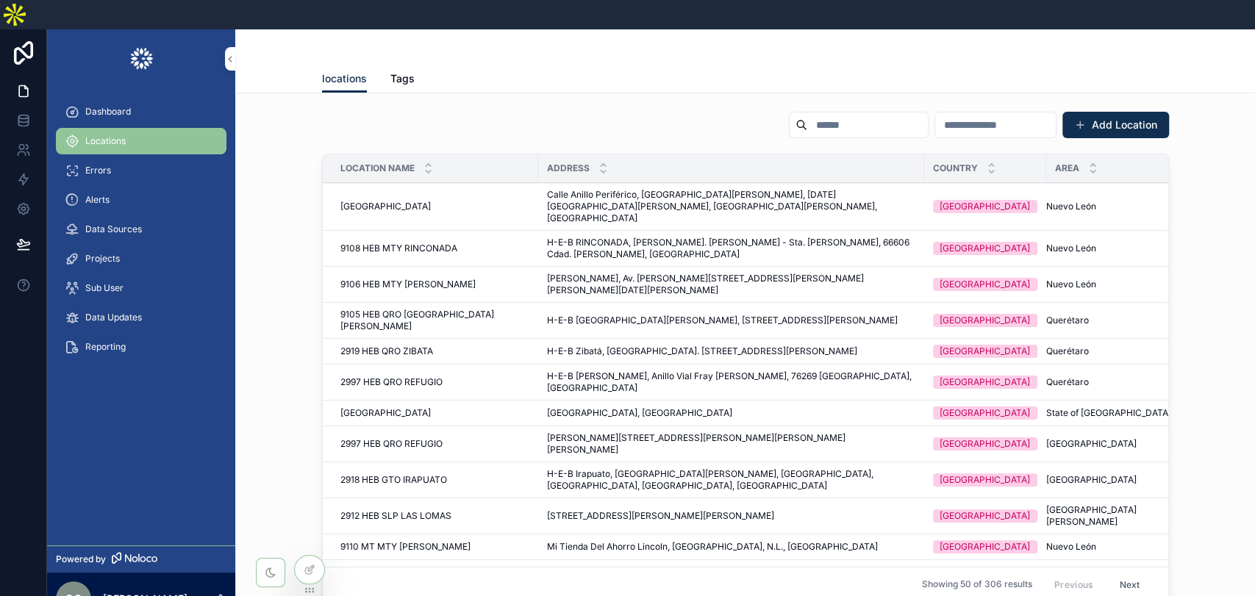
click at [807, 115] on input "scrollable content" at bounding box center [867, 125] width 121 height 21
paste input "**********"
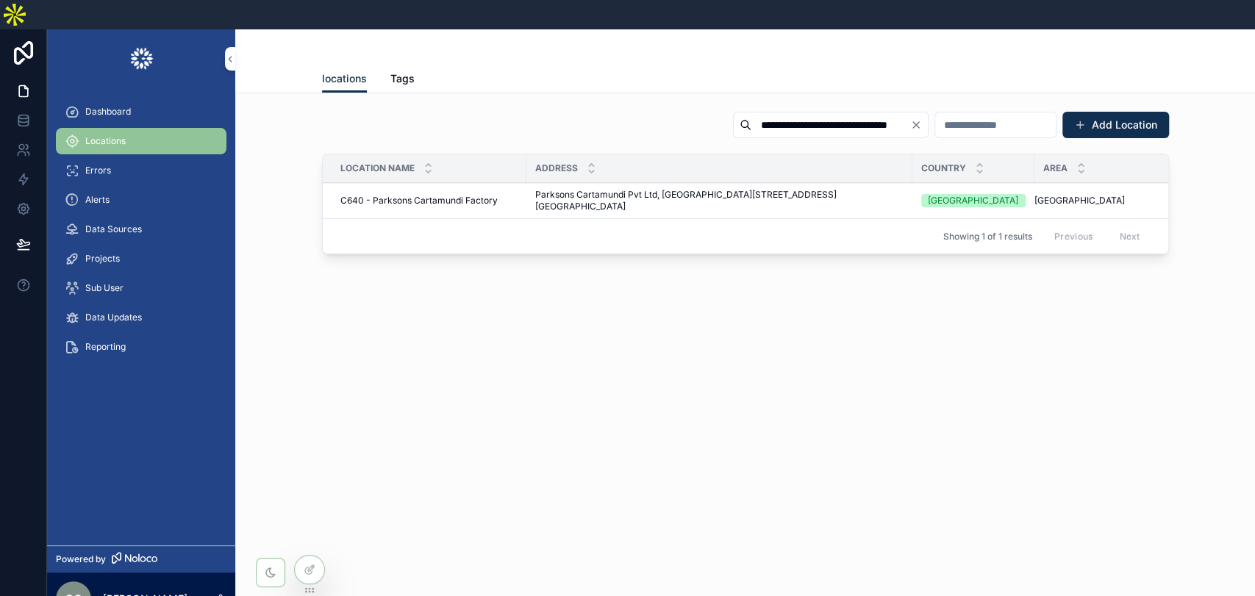
type input "**********"
click at [629, 189] on span "Parksons Cartamundi Pvt Ltd, [GEOGRAPHIC_DATA][STREET_ADDRESS][GEOGRAPHIC_DATA]" at bounding box center [719, 201] width 368 height 24
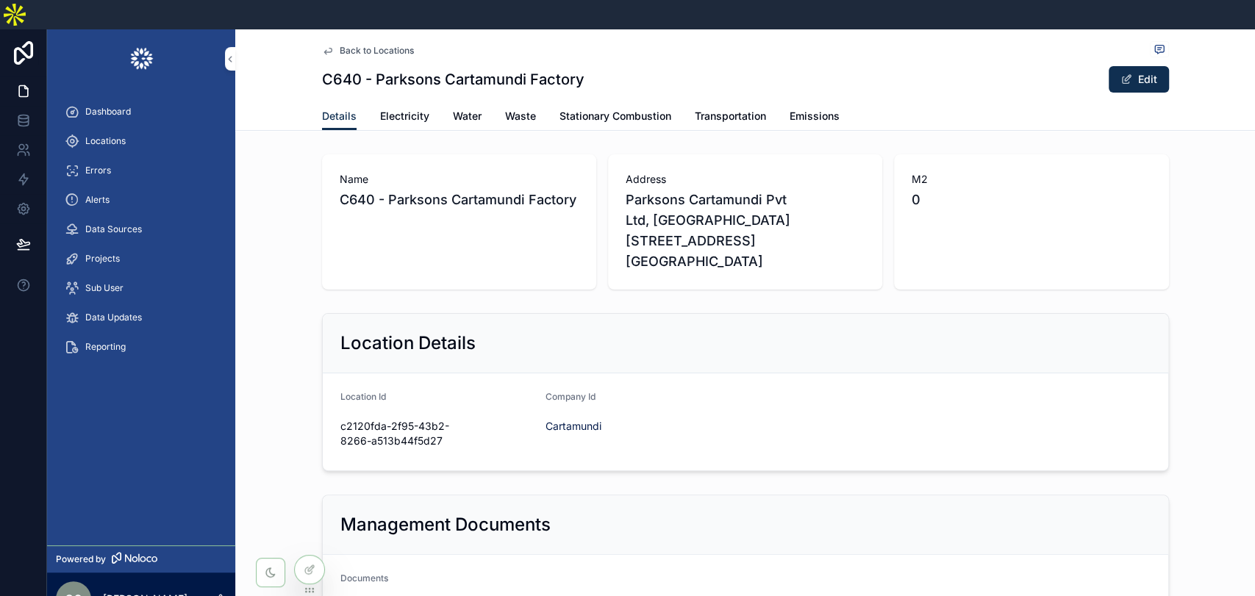
click at [602, 109] on span "Stationary Combustion" at bounding box center [616, 116] width 112 height 15
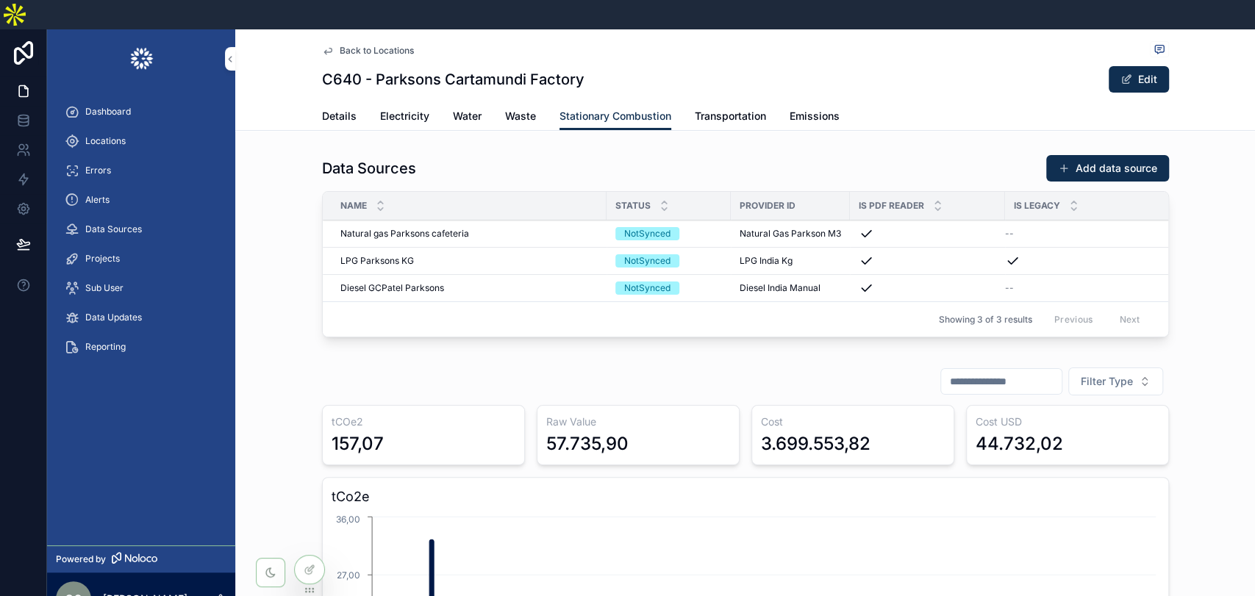
click at [418, 282] on span "Diesel GCPatel Parksons" at bounding box center [392, 288] width 104 height 12
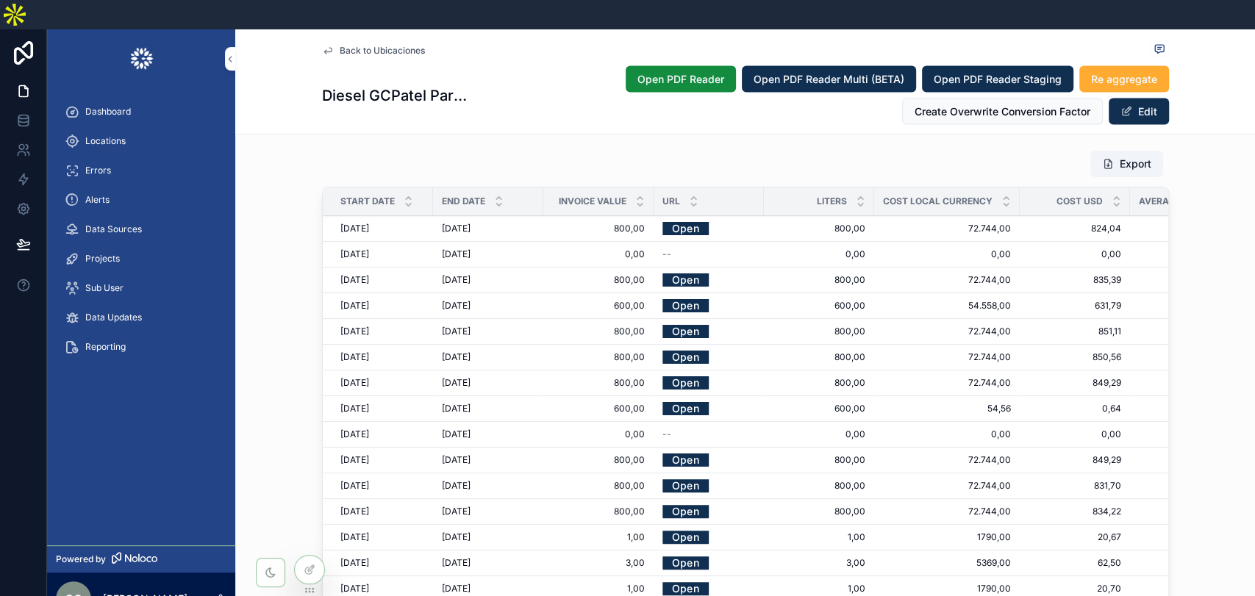
scroll to position [1960, 0]
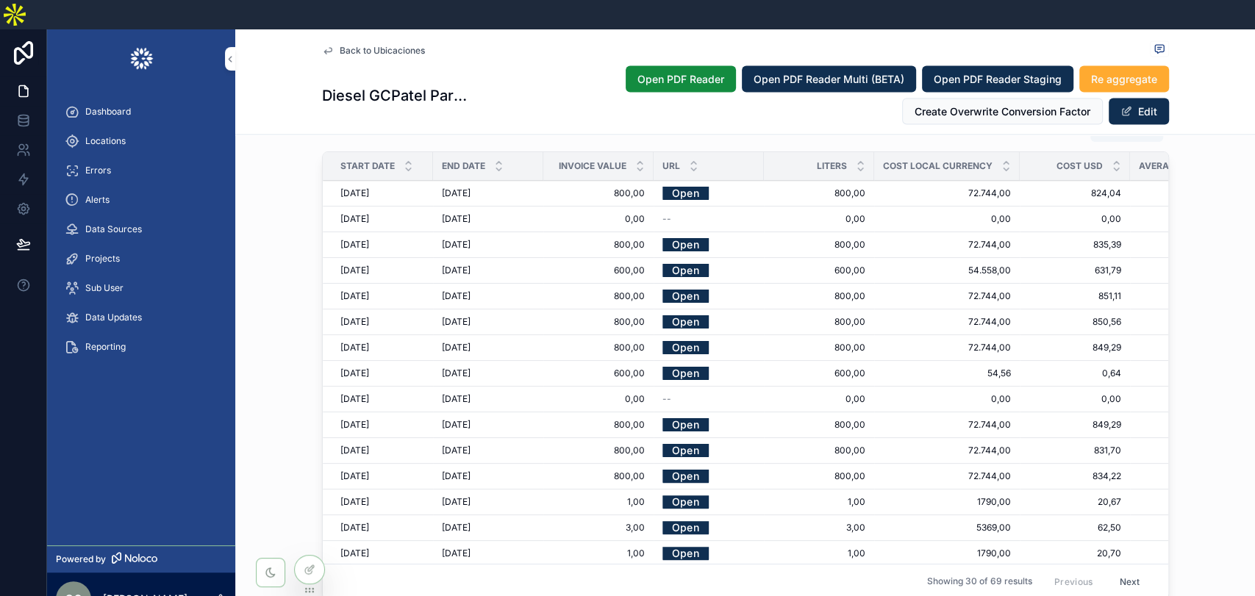
click at [117, 135] on span "Locations" at bounding box center [105, 141] width 40 height 12
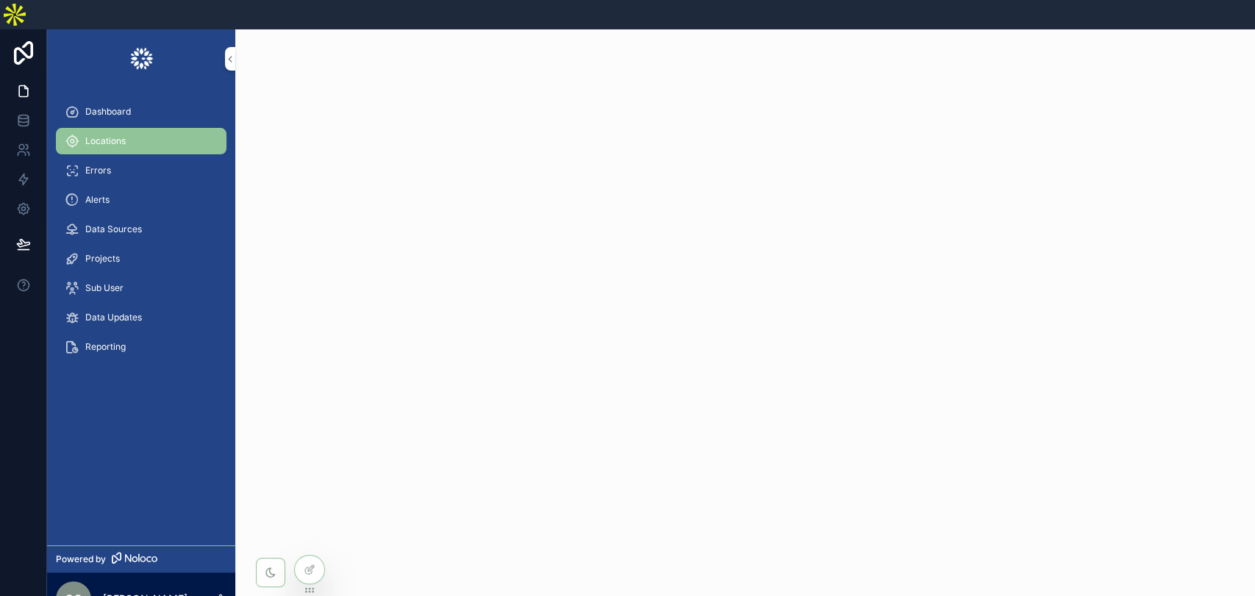
drag, startPoint x: 97, startPoint y: 107, endPoint x: 463, endPoint y: 113, distance: 365.5
click at [97, 135] on span "Locations" at bounding box center [105, 141] width 40 height 12
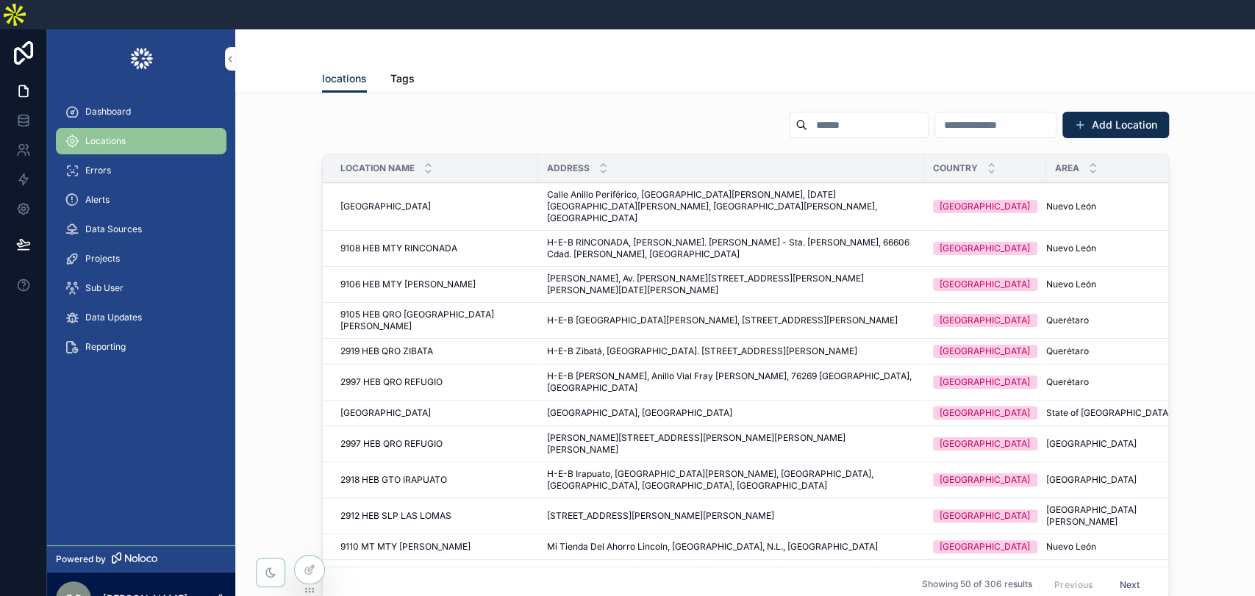
click at [807, 115] on input "scrollable content" at bounding box center [867, 125] width 121 height 21
paste input "**********"
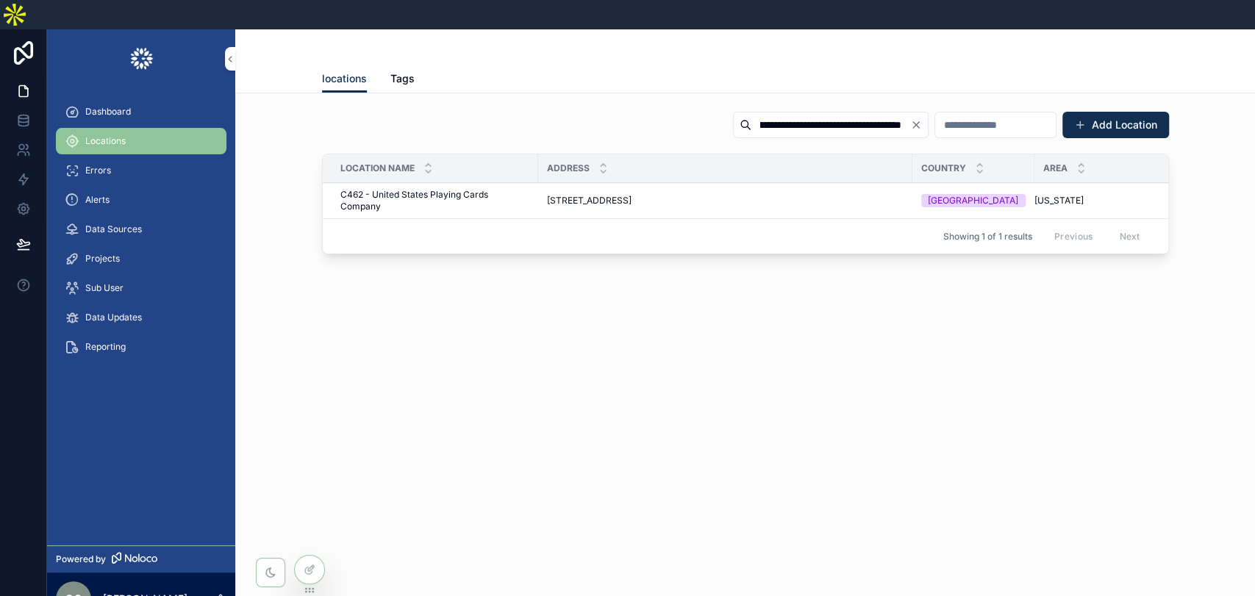
type input "**********"
click at [477, 189] on span "C462 - United States Playing Cards Company" at bounding box center [434, 201] width 189 height 24
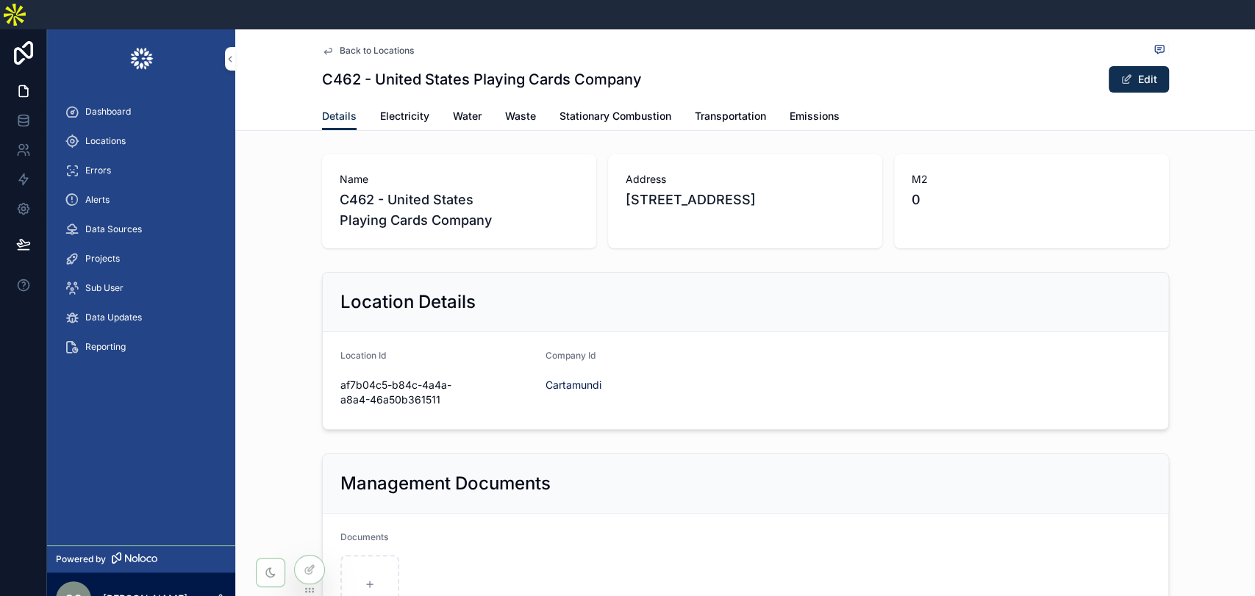
click at [595, 109] on span "Stationary Combustion" at bounding box center [616, 116] width 112 height 15
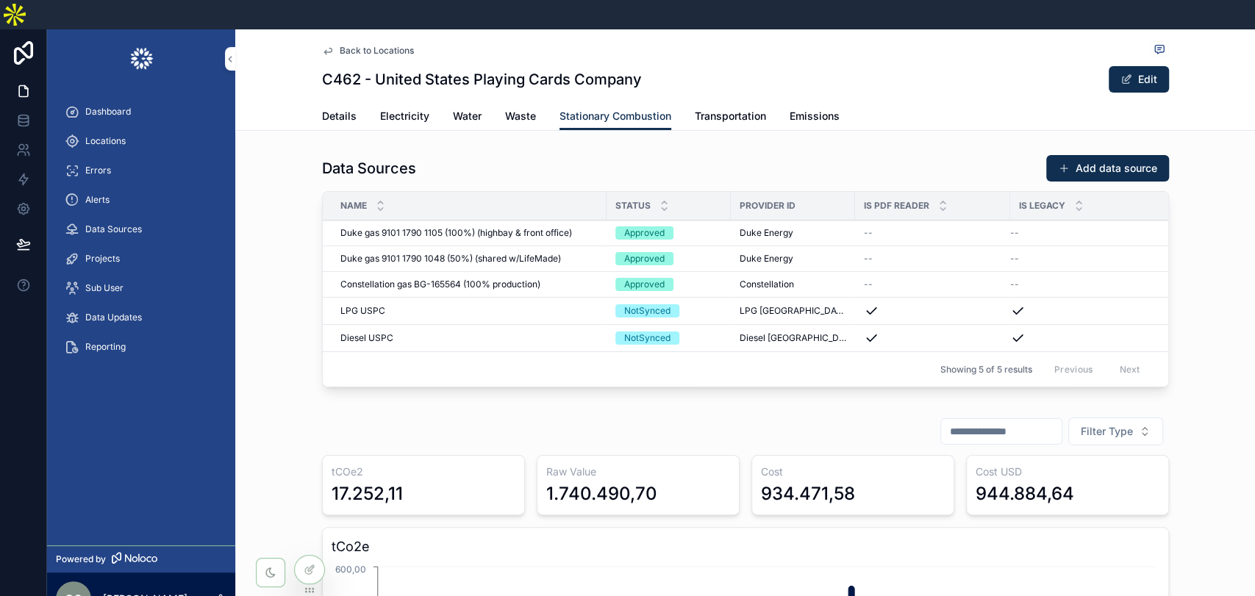
click at [486, 253] on span "Duke gas 9101 1790 1048 (50%) (shared w/LifeMade)" at bounding box center [450, 259] width 221 height 12
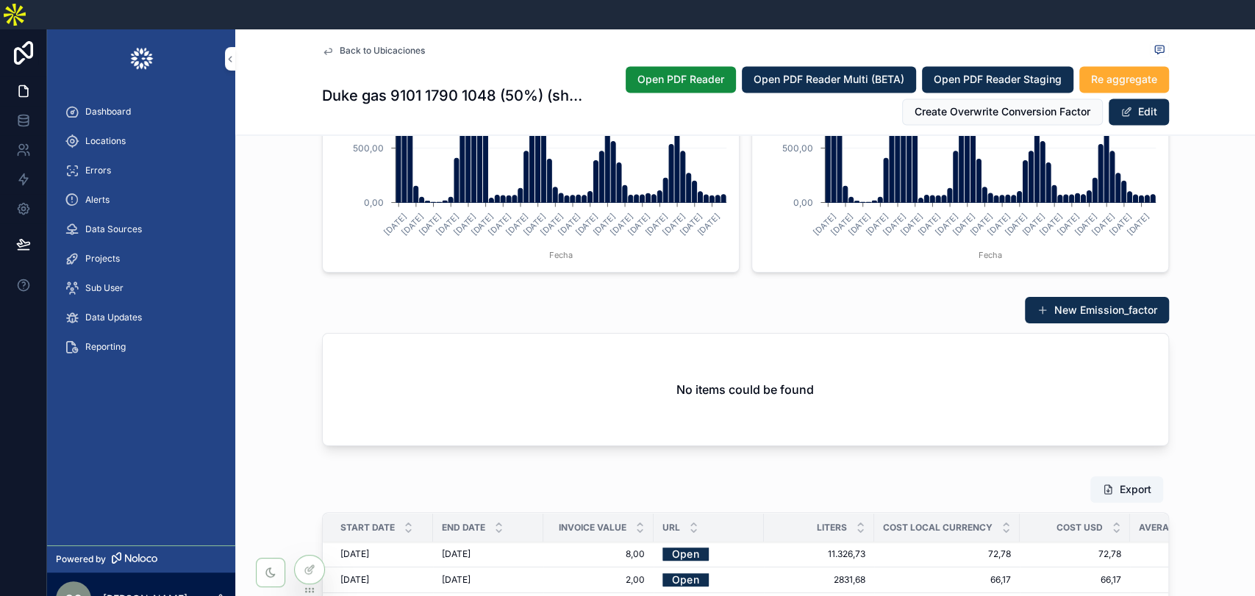
scroll to position [1879, 0]
